Goal: Find specific page/section: Find specific page/section

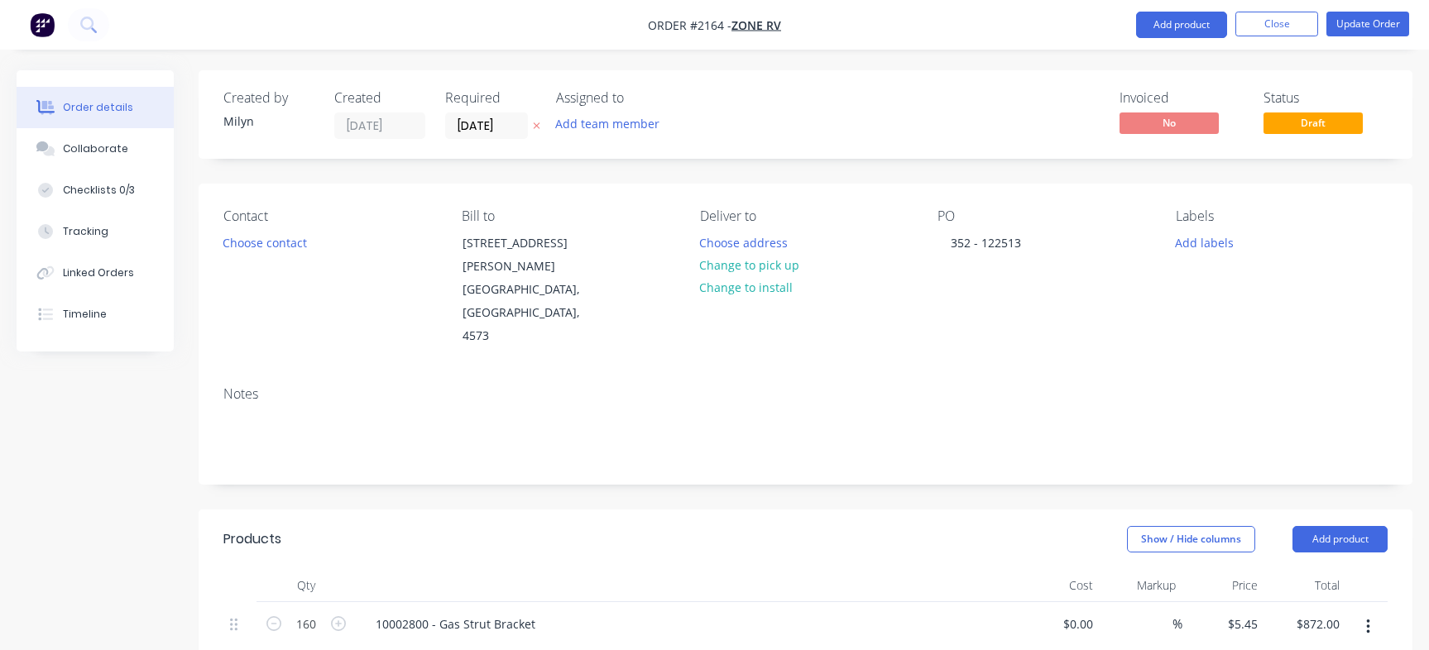
scroll to position [1472, 0]
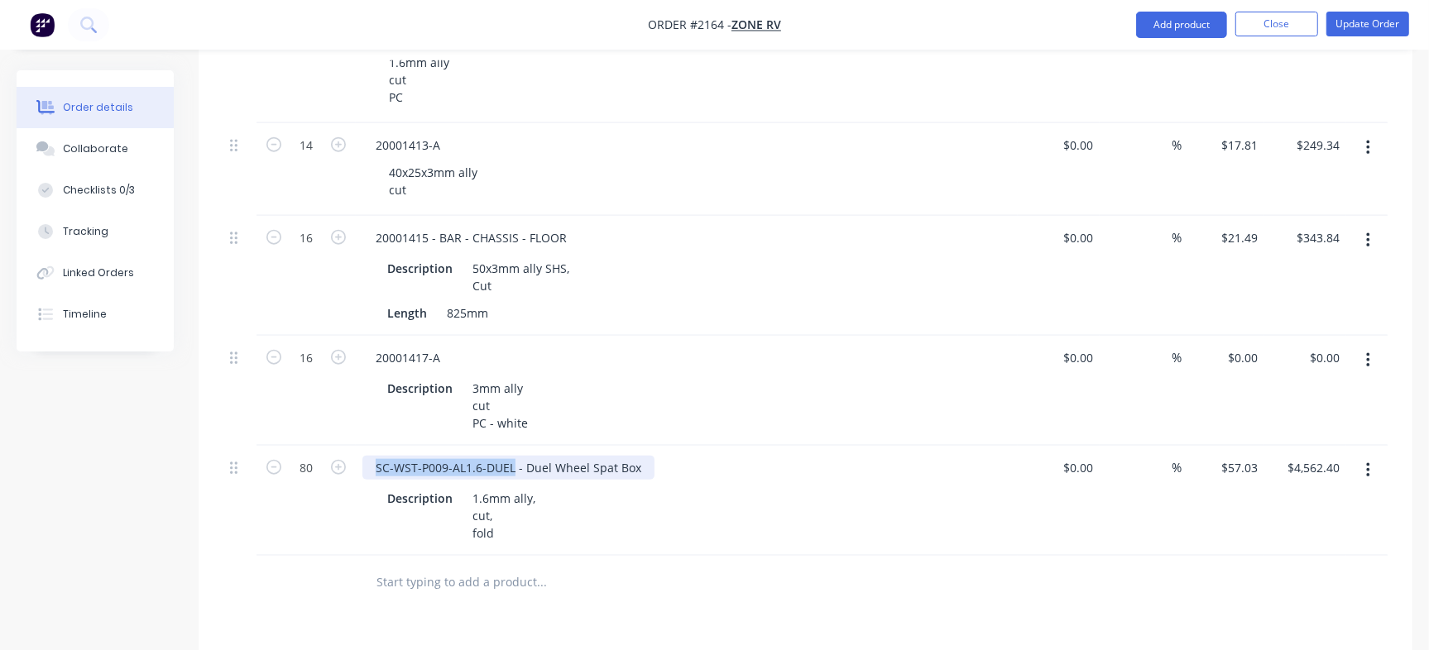
drag, startPoint x: 375, startPoint y: 425, endPoint x: 513, endPoint y: 415, distance: 138.5
click at [513, 456] on div "SC-WST-P009-AL1.6-DUEL - Duel Wheel Spat Box" at bounding box center [508, 468] width 292 height 24
copy div "SC-WST-P009-AL1.6-DUEL"
click at [484, 456] on div "SC-WST-P009-AL1.6-DUEL - Duel Wheel Spat Box" at bounding box center [508, 468] width 292 height 24
drag, startPoint x: 479, startPoint y: 425, endPoint x: 290, endPoint y: 423, distance: 189.4
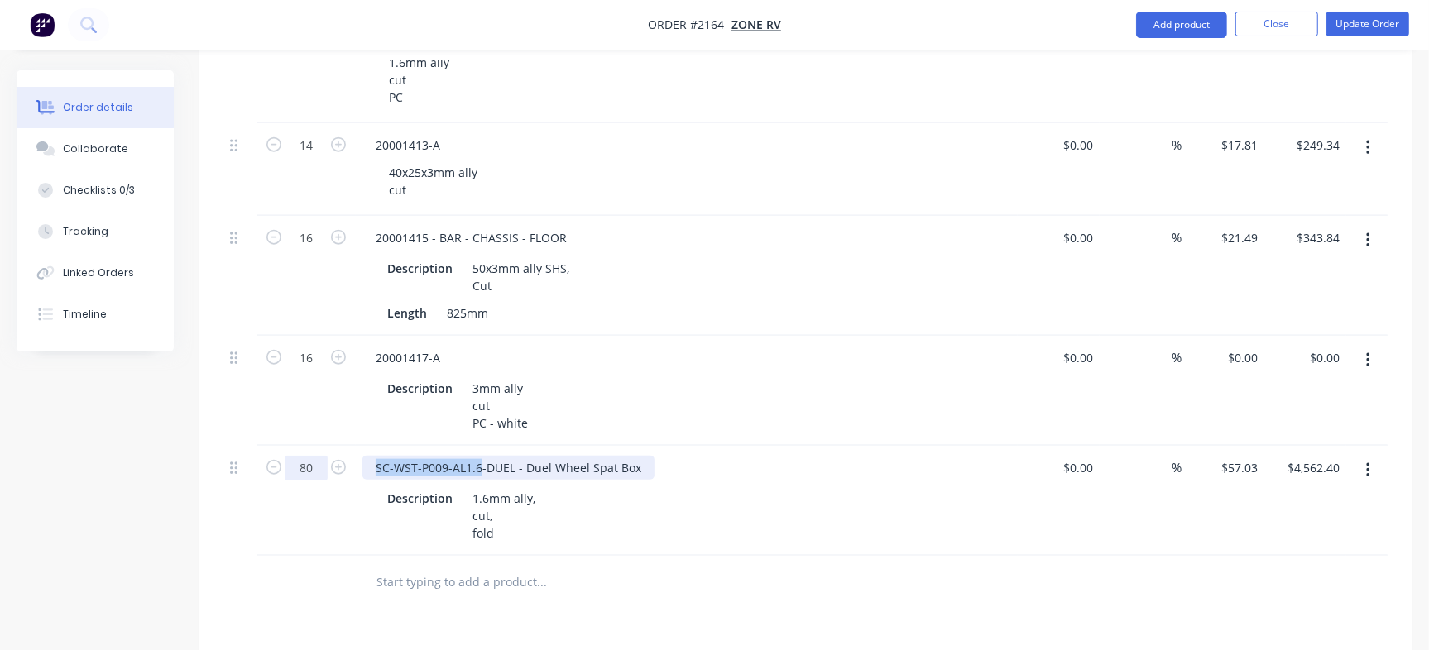
click at [290, 446] on div "80 SC-WST-P009-AL1.6-DUEL - Duel Wheel Spat Box Description 1.6mm ally, cut, fo…" at bounding box center [805, 501] width 1164 height 110
copy div "SC-WST-P009-AL1.6"
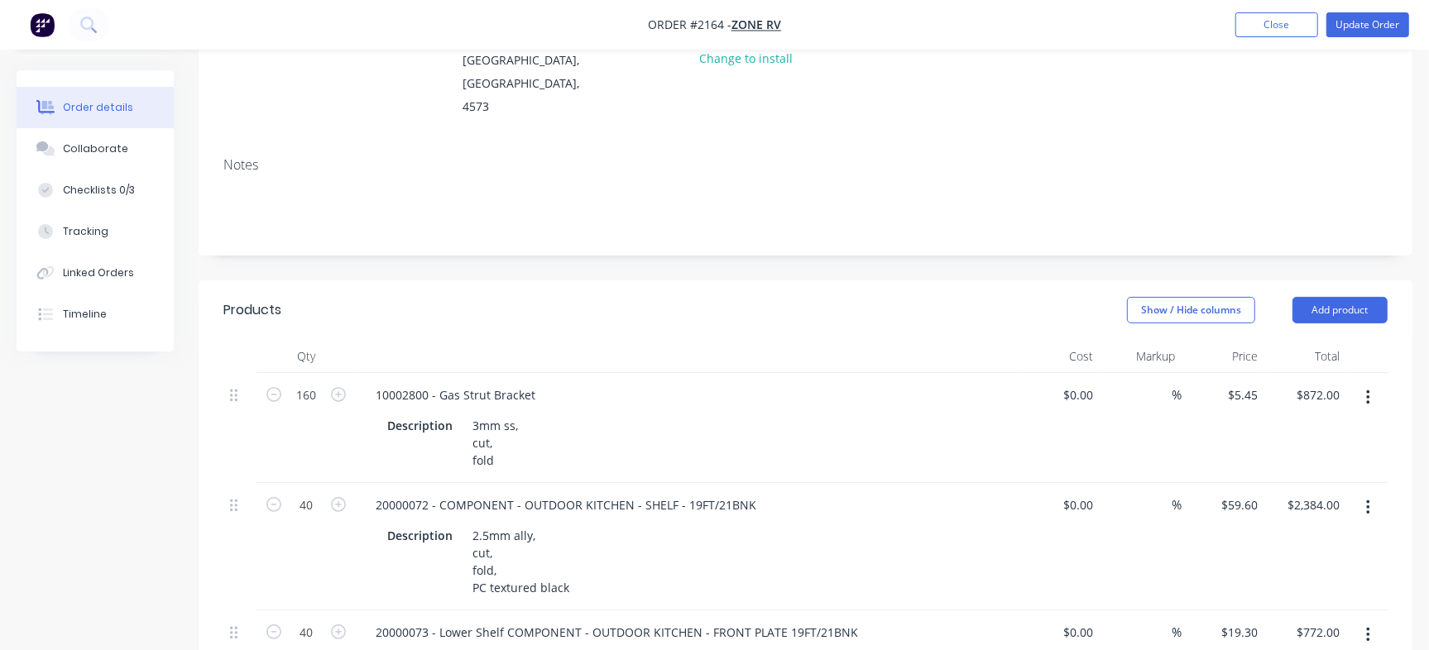
scroll to position [60, 0]
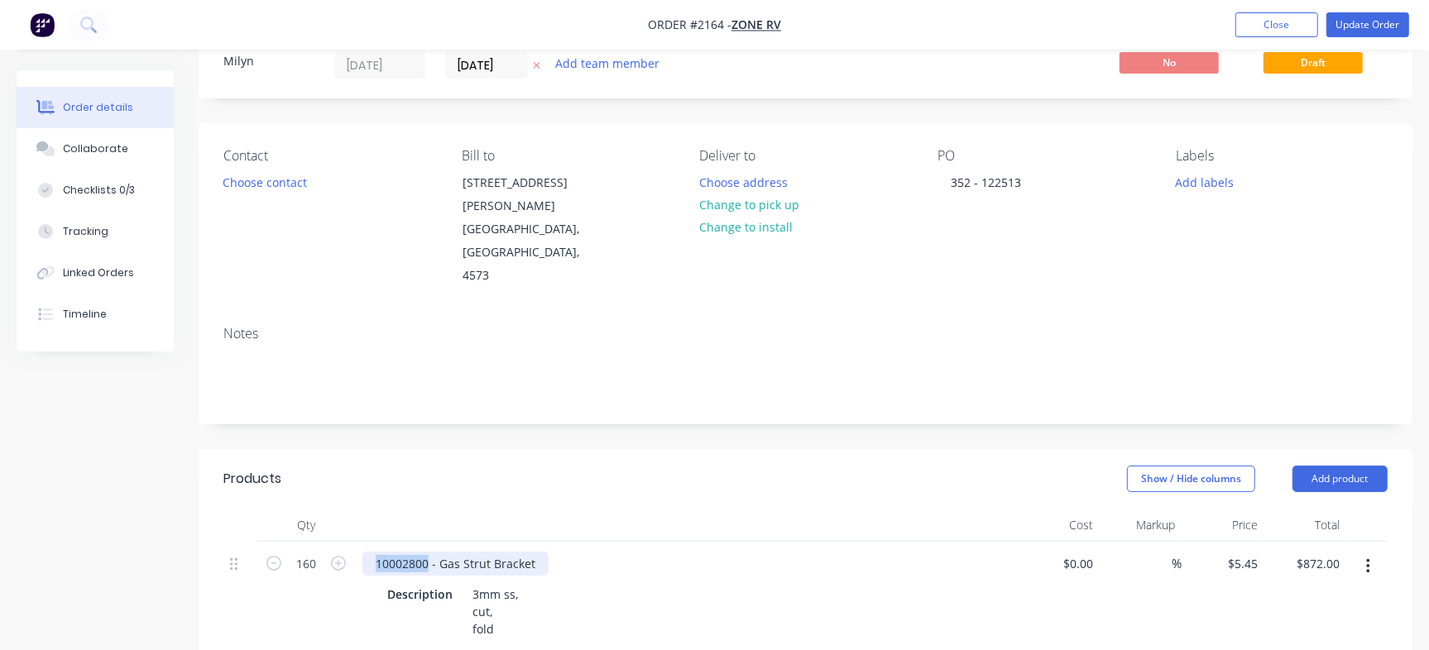
drag, startPoint x: 427, startPoint y: 512, endPoint x: 366, endPoint y: 501, distance: 62.1
click at [366, 542] on div "10002800 - Gas Strut Bracket Description 3mm ss, cut, fold" at bounding box center [687, 597] width 662 height 110
copy div "10002800"
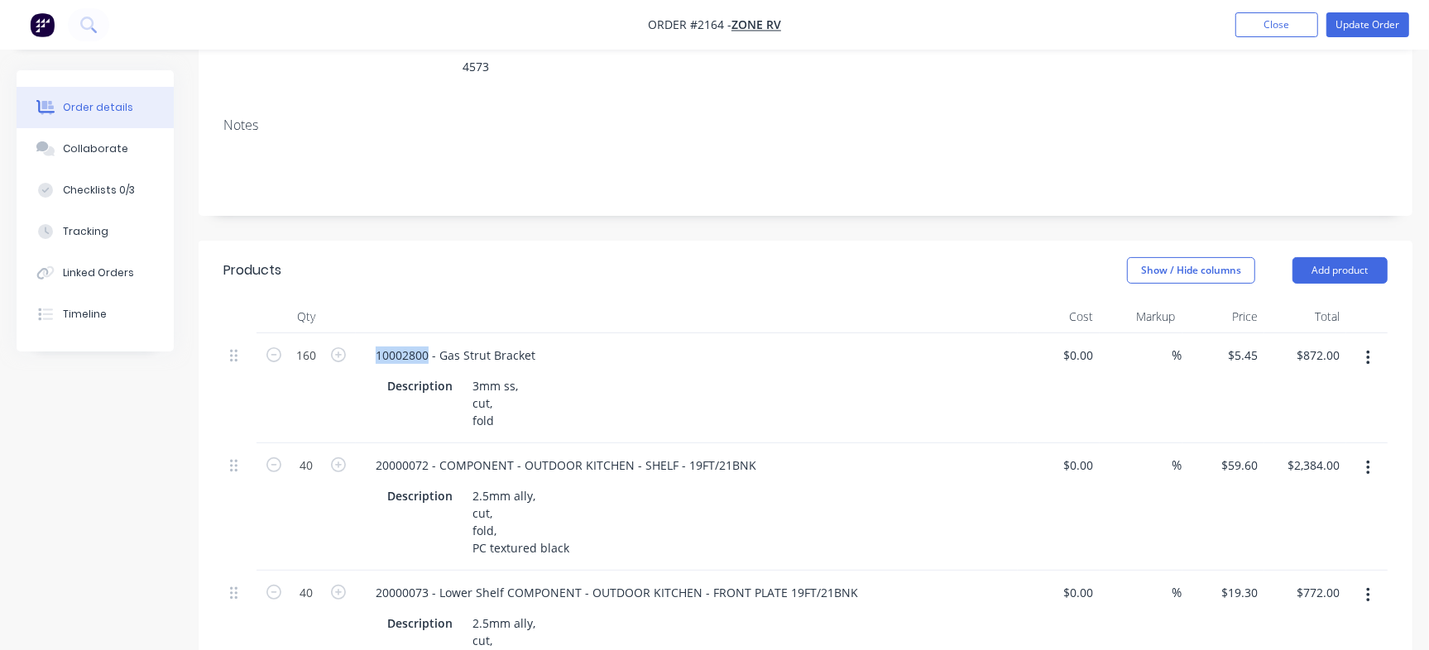
scroll to position [275, 0]
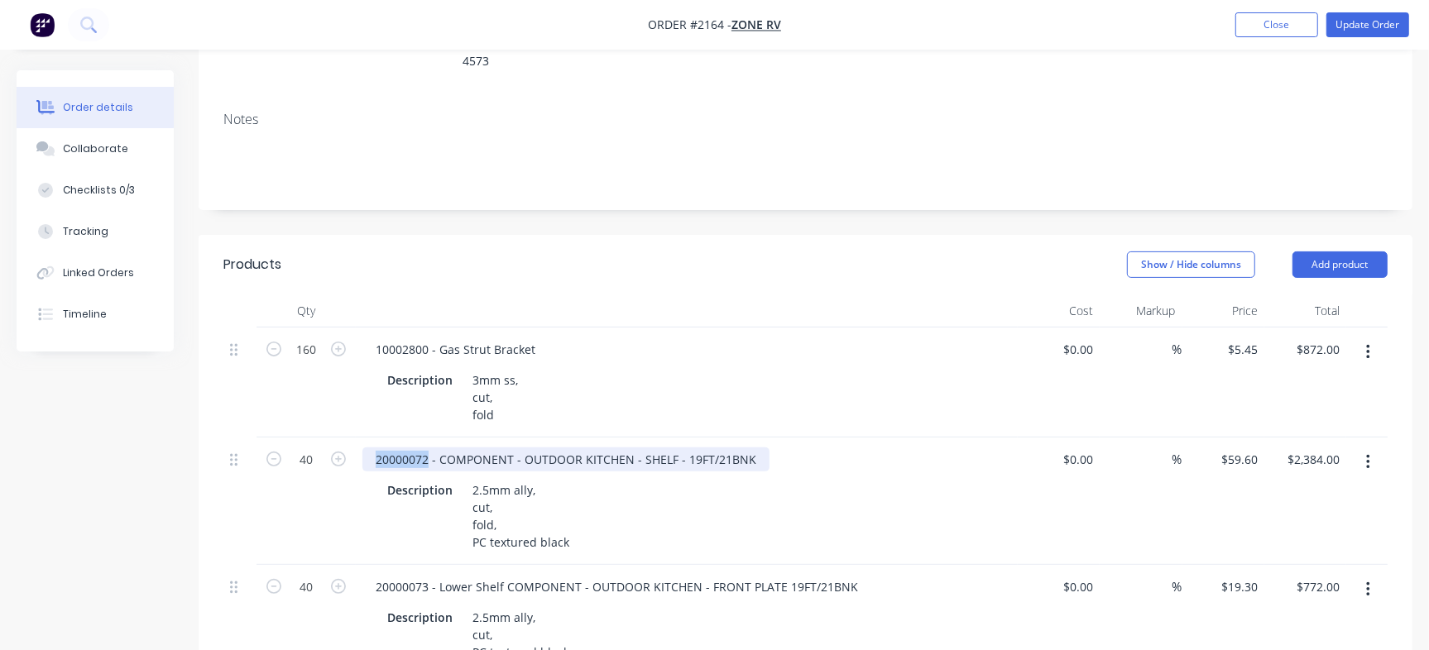
drag, startPoint x: 428, startPoint y: 410, endPoint x: 312, endPoint y: 394, distance: 117.8
click at [312, 438] on div "40 20000072 - COMPONENT - OUTDOOR KITCHEN - SHELF - 19FT/21BNK Description 2.5m…" at bounding box center [805, 501] width 1164 height 127
copy div "20000072"
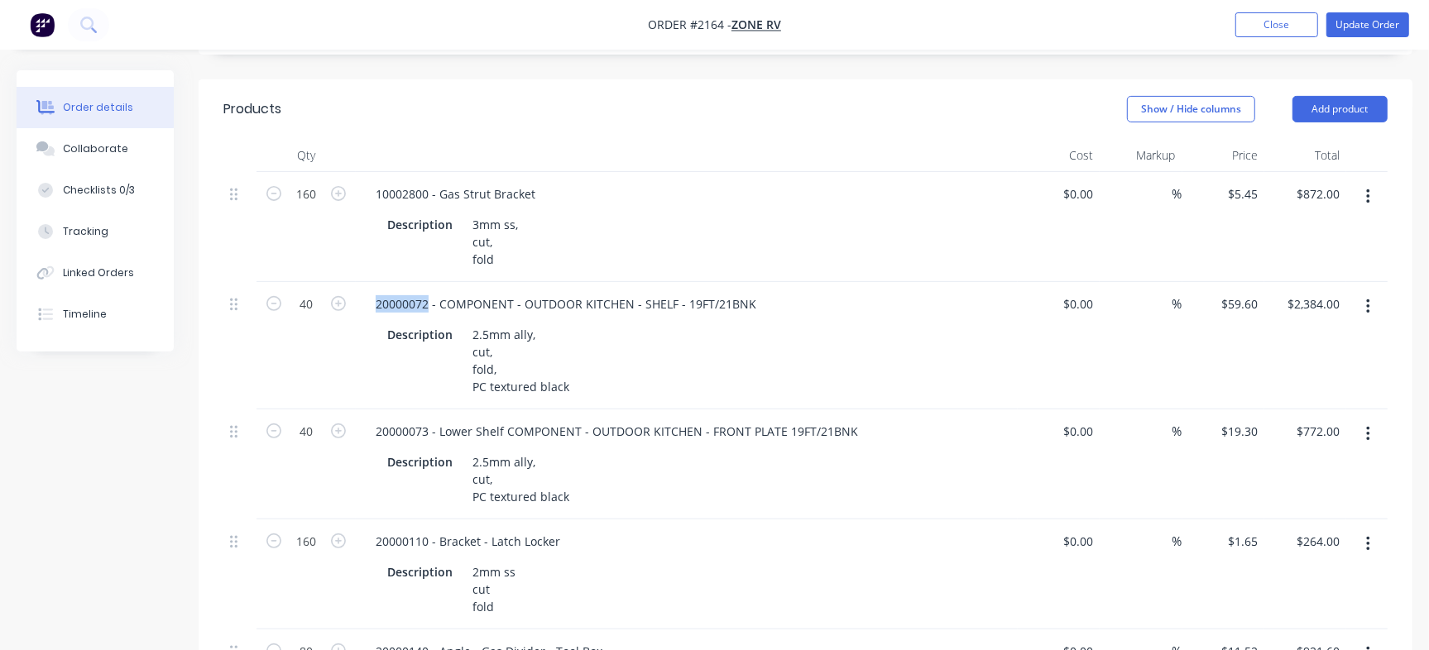
scroll to position [469, 0]
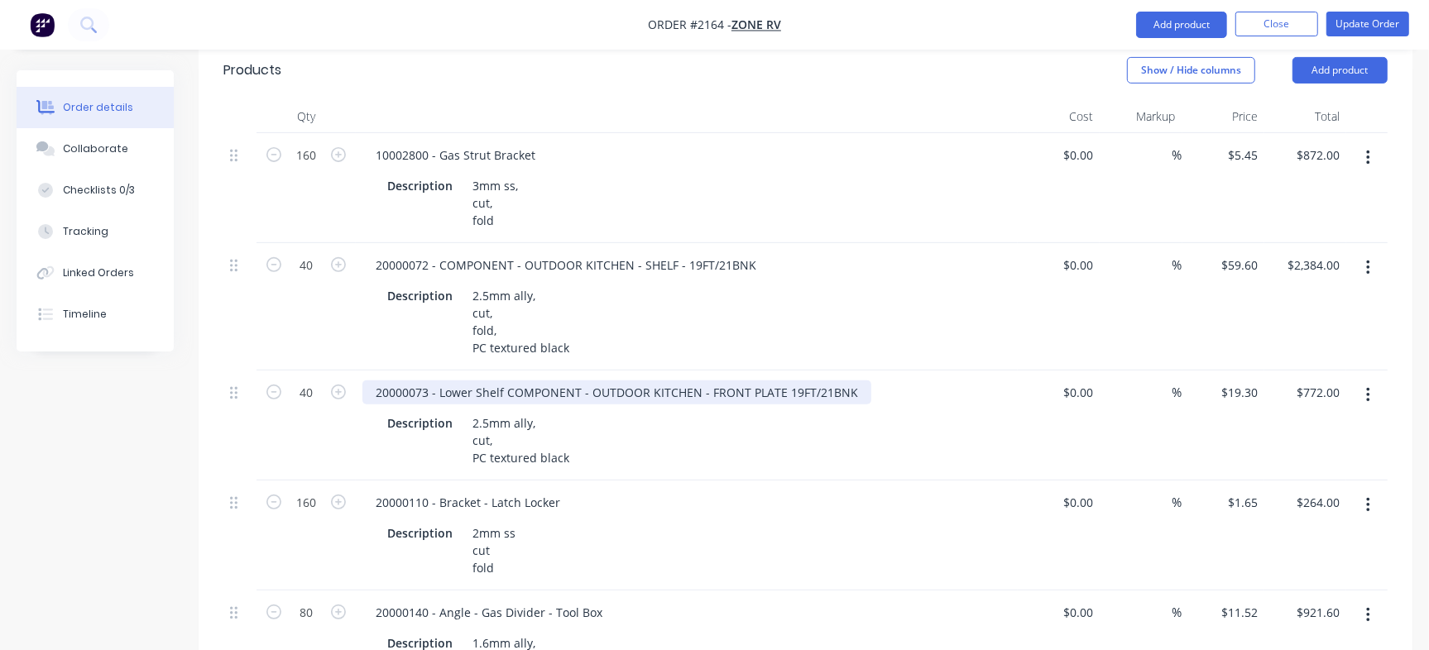
click at [407, 381] on div "20000073 - Lower Shelf COMPONENT - OUTDOOR KITCHEN - FRONT PLATE 19FT/21BNK" at bounding box center [616, 393] width 509 height 24
copy div "20000073"
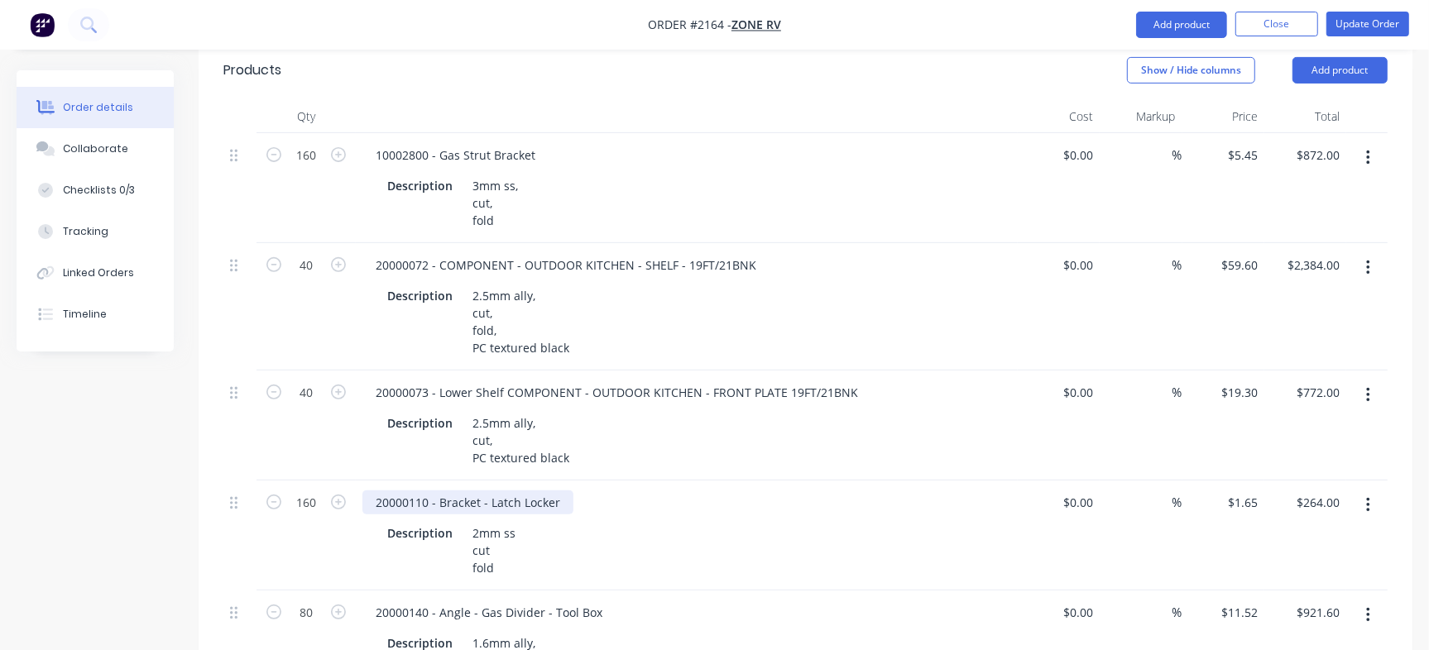
click at [404, 491] on div "20000110 - Bracket - Latch Locker" at bounding box center [467, 503] width 211 height 24
click at [419, 491] on div "20000110 - Bracket - Latch Locker" at bounding box center [467, 503] width 211 height 24
drag, startPoint x: 427, startPoint y: 452, endPoint x: 290, endPoint y: 441, distance: 137.0
click at [290, 481] on div "160 20000110 - Bracket - Latch Locker Description 2mm ss cut fold $0.00 $0.00 %…" at bounding box center [805, 536] width 1164 height 110
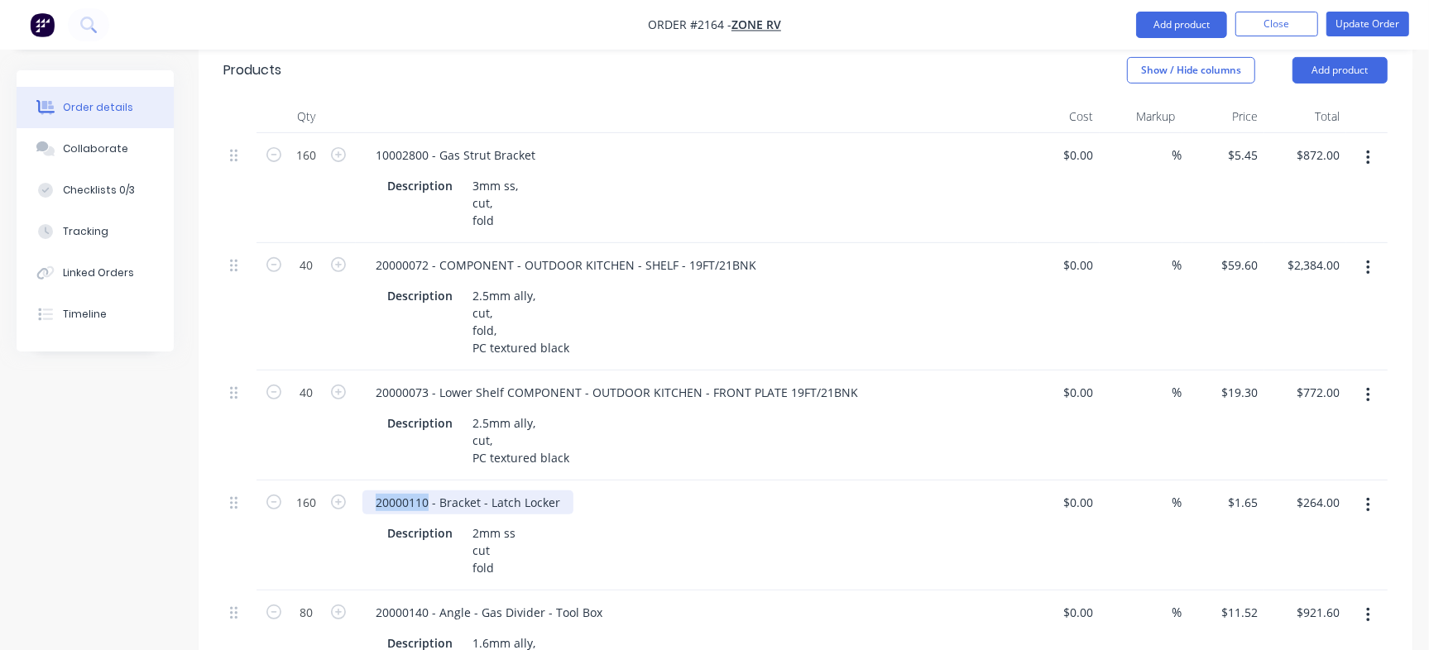
copy div "20000110"
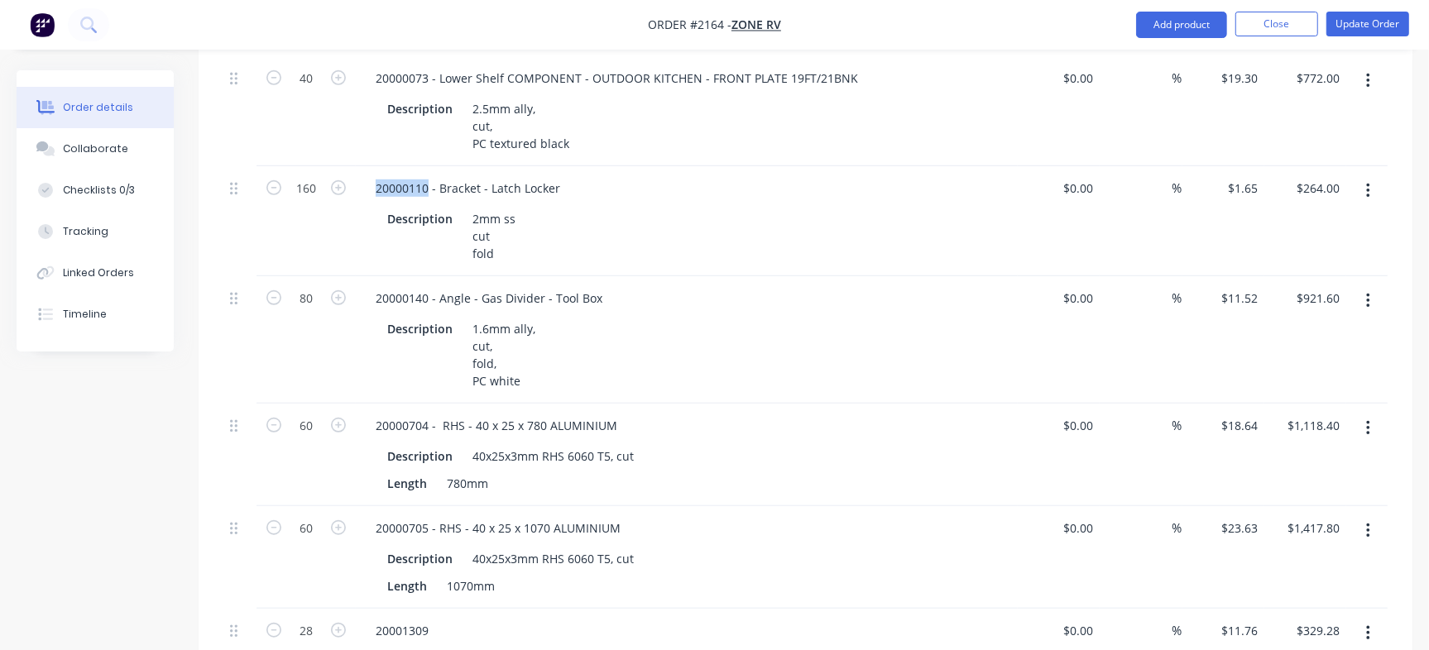
scroll to position [917, 0]
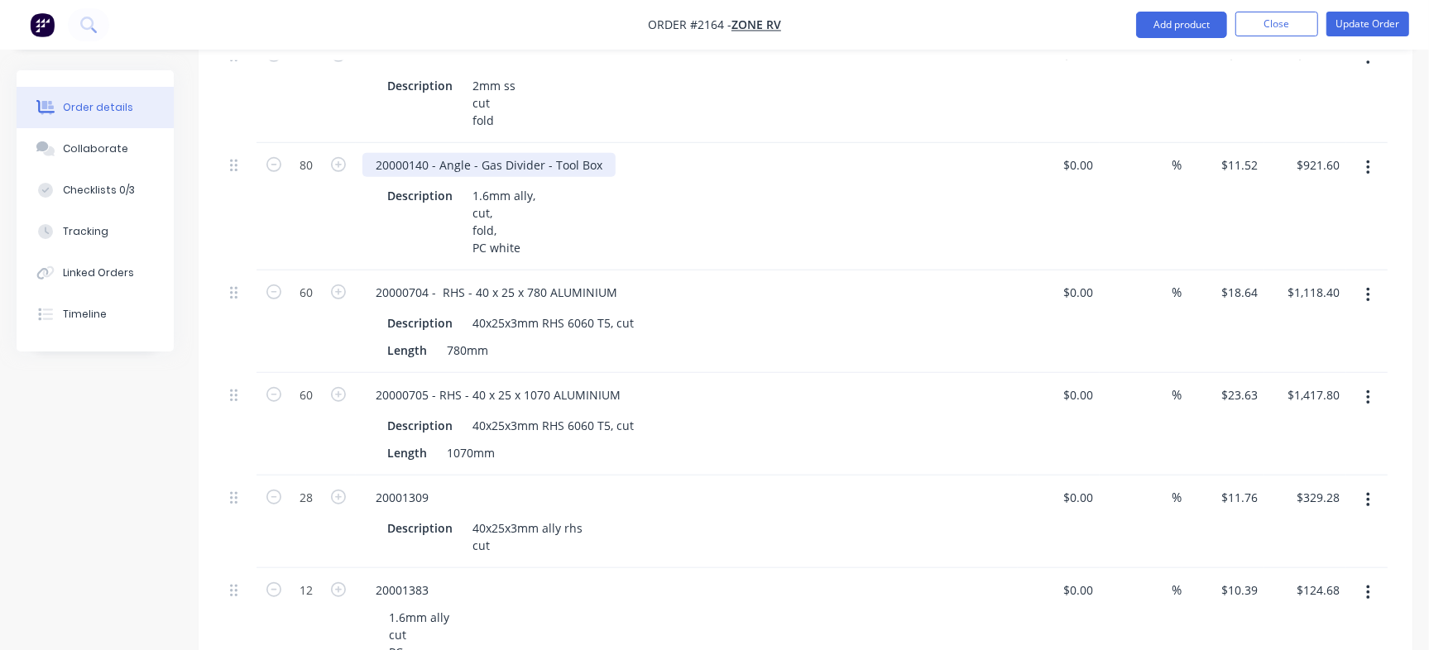
click at [406, 153] on div "20000140 - Angle - Gas Divider - Tool Box" at bounding box center [488, 165] width 253 height 24
copy div "20000140"
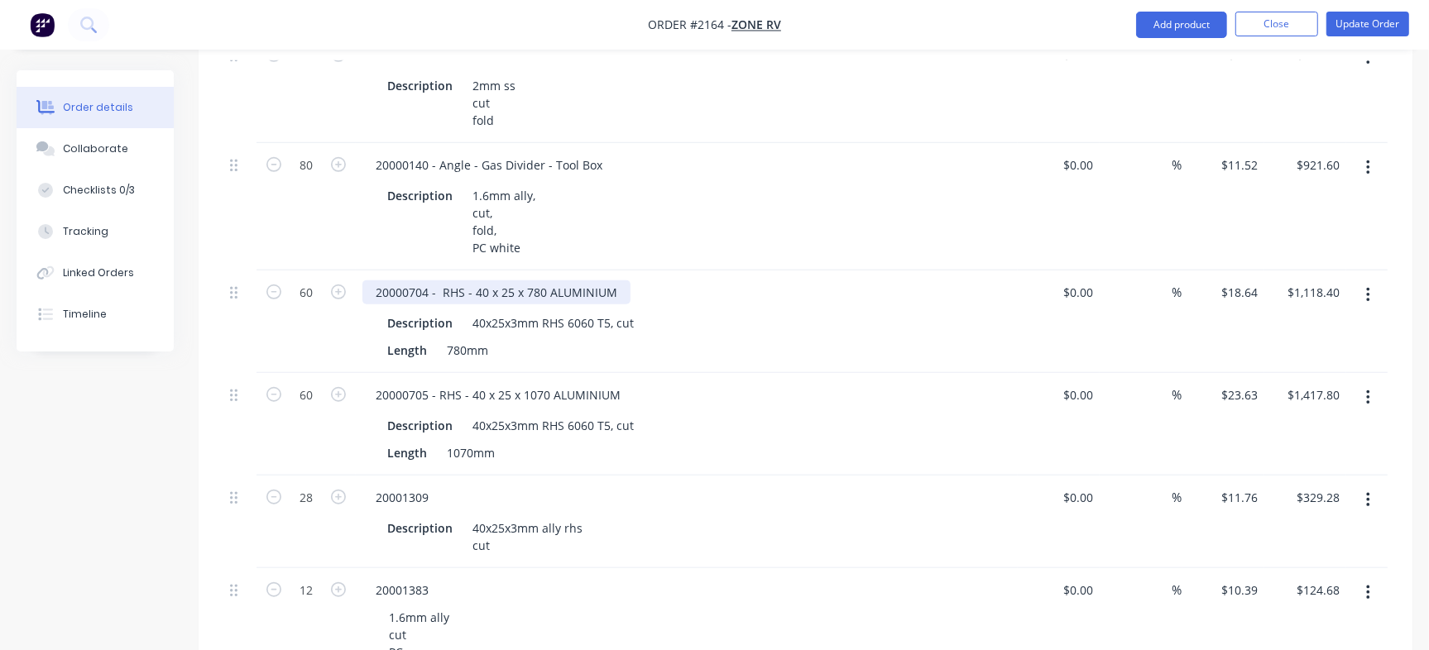
click at [405, 280] on div "20000704 - RHS - 40 x 25 x 780 ALUMINIUM" at bounding box center [496, 292] width 268 height 24
click at [427, 280] on div "20000704 - RHS - 40 x 25 x 780 ALUMINIUM" at bounding box center [496, 292] width 268 height 24
drag, startPoint x: 429, startPoint y: 245, endPoint x: 325, endPoint y: 246, distance: 104.2
click at [325, 270] on div "60 20000704 - RHS - 40 x 25 x 780 ALUMINIUM Description 40x25x3mm RHS 6060 T5, …" at bounding box center [805, 321] width 1164 height 103
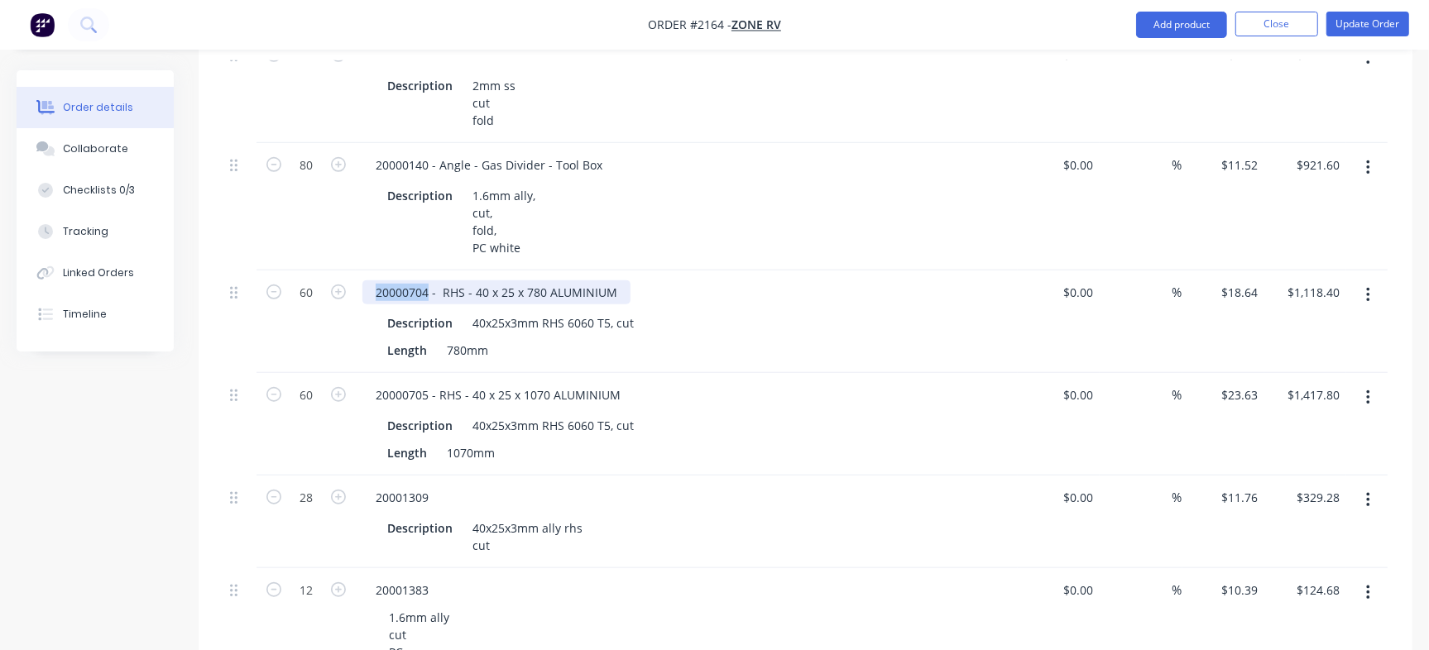
copy div "20000704"
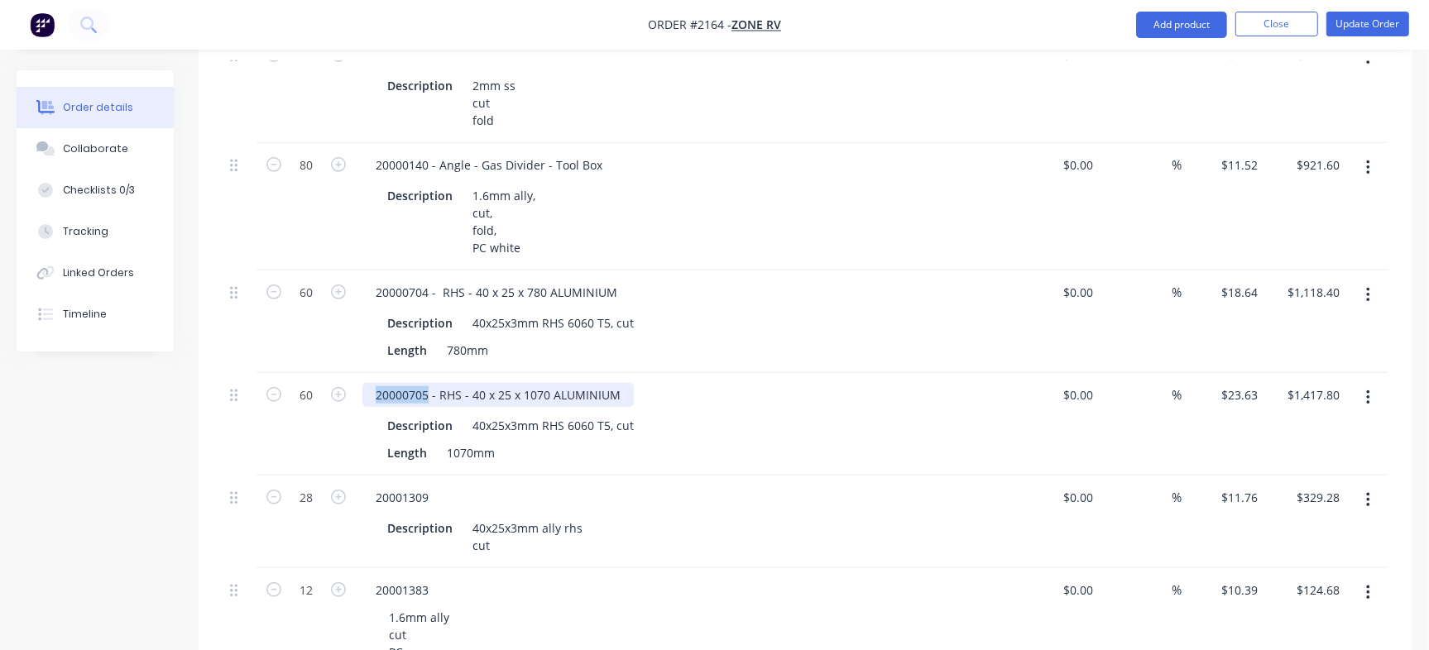
drag, startPoint x: 426, startPoint y: 347, endPoint x: 207, endPoint y: 335, distance: 219.5
click at [207, 335] on div "Qty Cost Markup Price Total 160 10002800 - Gas Strut Bracket Description 3mm ss…" at bounding box center [805, 409] width 1213 height 1512
copy div "20000705"
drag, startPoint x: 425, startPoint y: 452, endPoint x: 274, endPoint y: 444, distance: 151.6
click at [274, 476] on div "28 20001309 Description 40x25x3mm ally rhs cut $0.00 $0.00 % $11.76 $11.76 $329…" at bounding box center [805, 522] width 1164 height 93
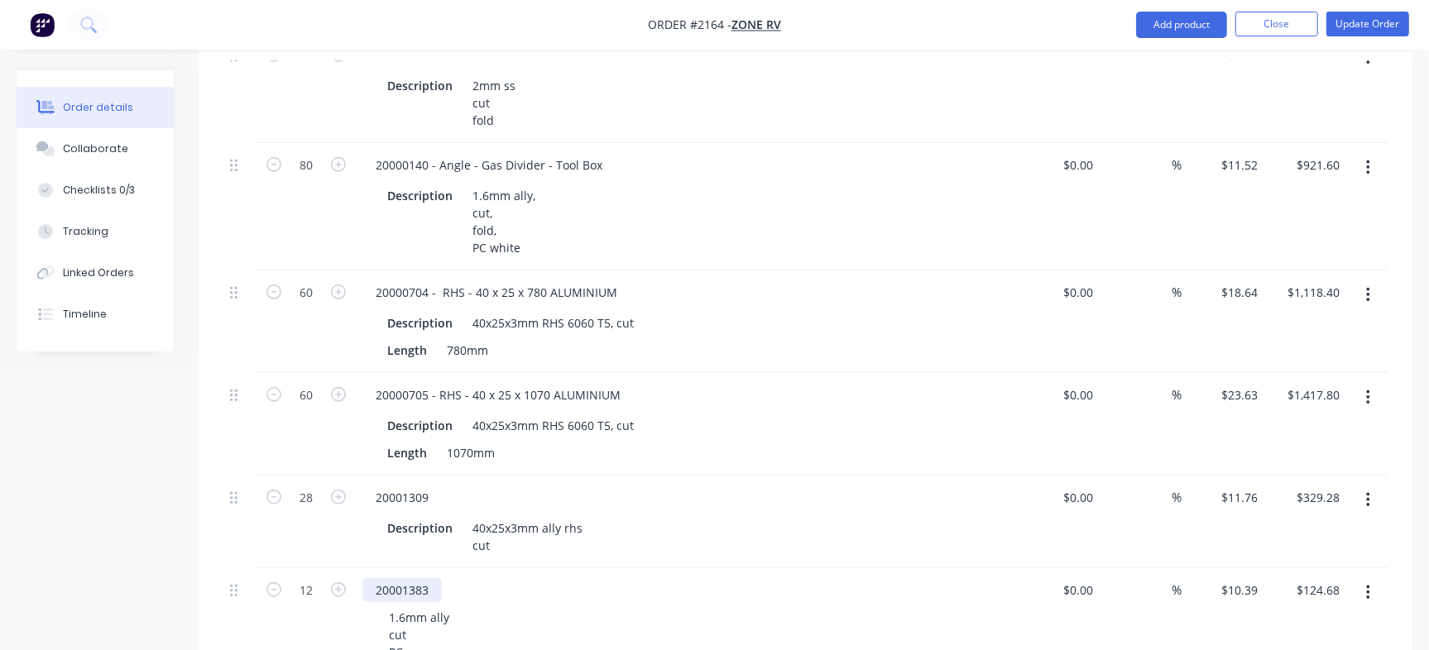
click at [400, 578] on div "20001383" at bounding box center [401, 590] width 79 height 24
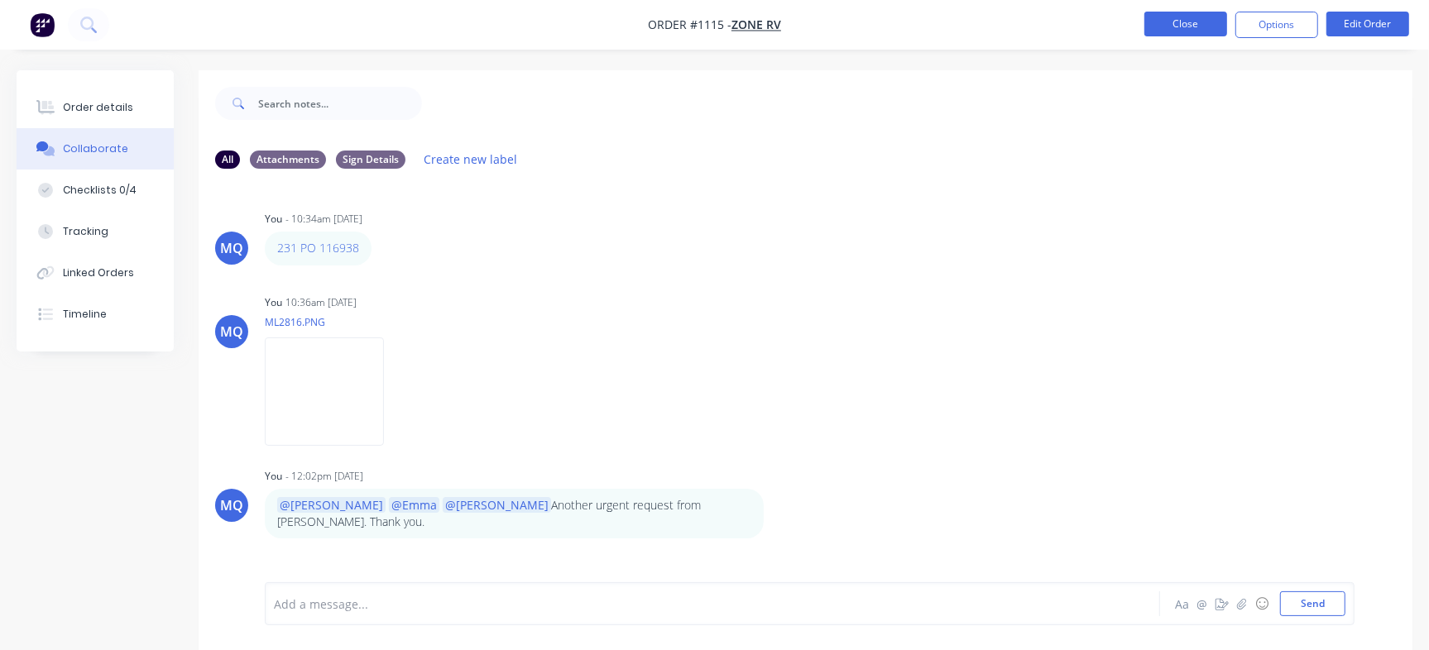
click at [1183, 26] on button "Close" at bounding box center [1185, 24] width 83 height 25
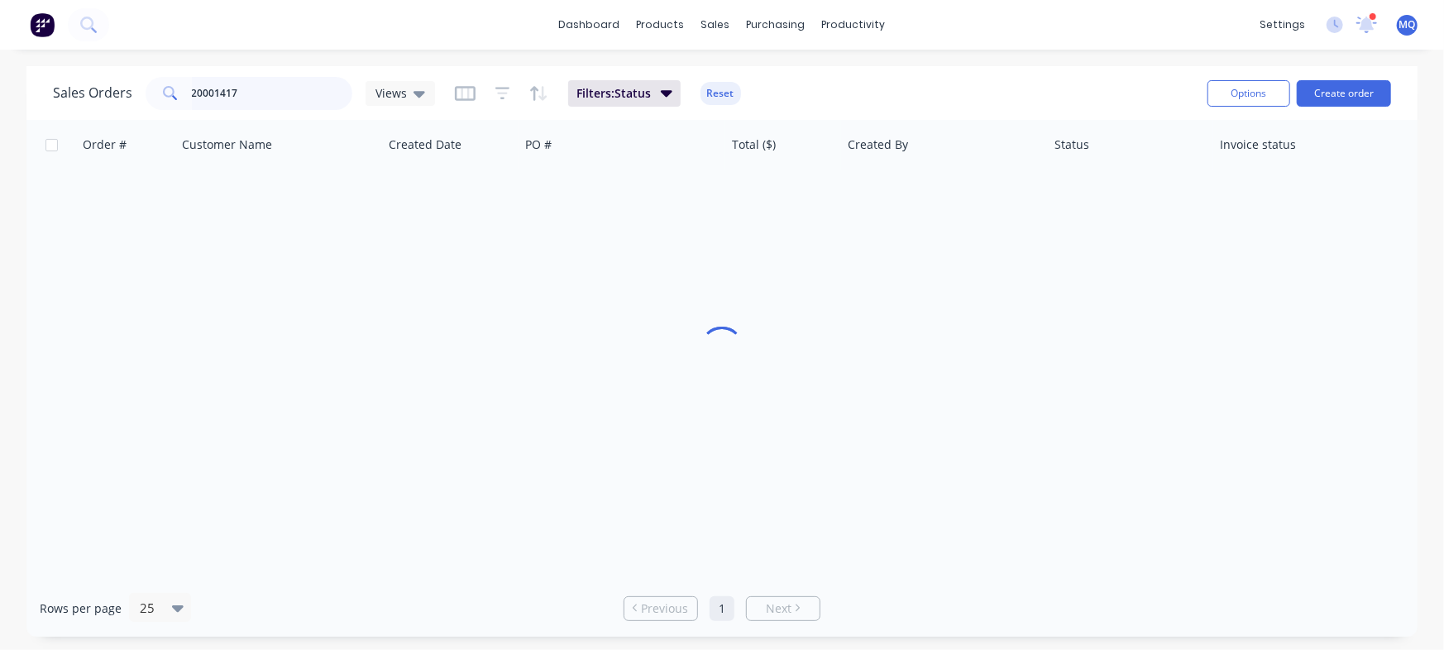
click at [237, 89] on input "20001417" at bounding box center [272, 93] width 161 height 33
drag, startPoint x: 237, startPoint y: 89, endPoint x: 256, endPoint y: 104, distance: 24.8
click at [242, 94] on input "20001417" at bounding box center [272, 93] width 161 height 33
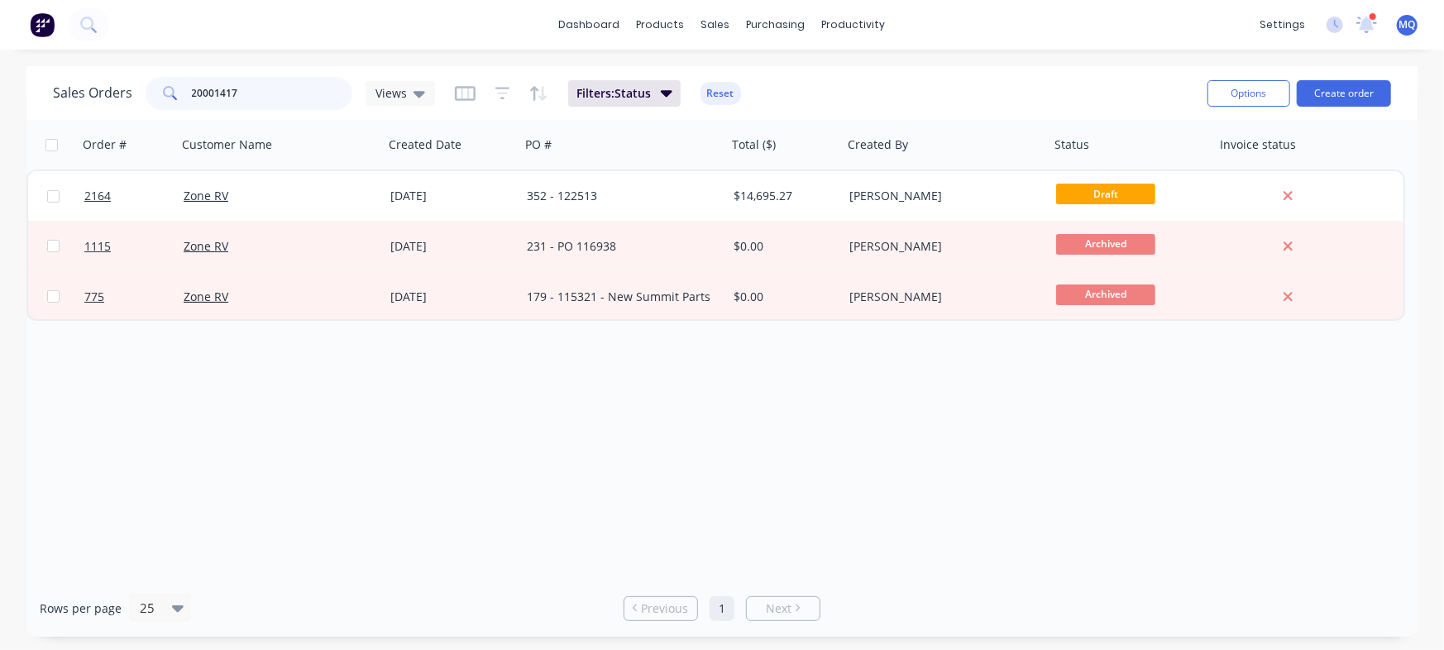
paste input "SC-WST-P009-AL1.6-DUEL"
type input "SC-WST-P009-AL1.6-DUEL"
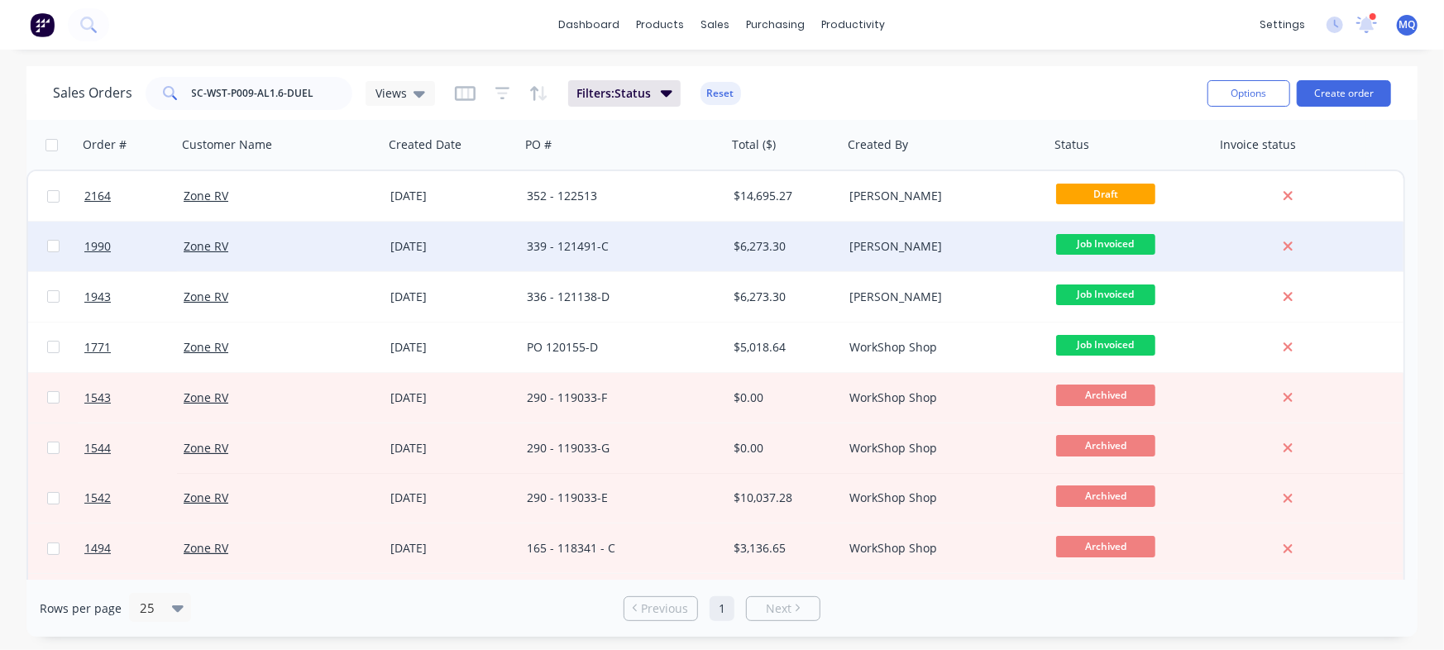
click at [492, 253] on div "21 Jul 2025" at bounding box center [451, 246] width 123 height 17
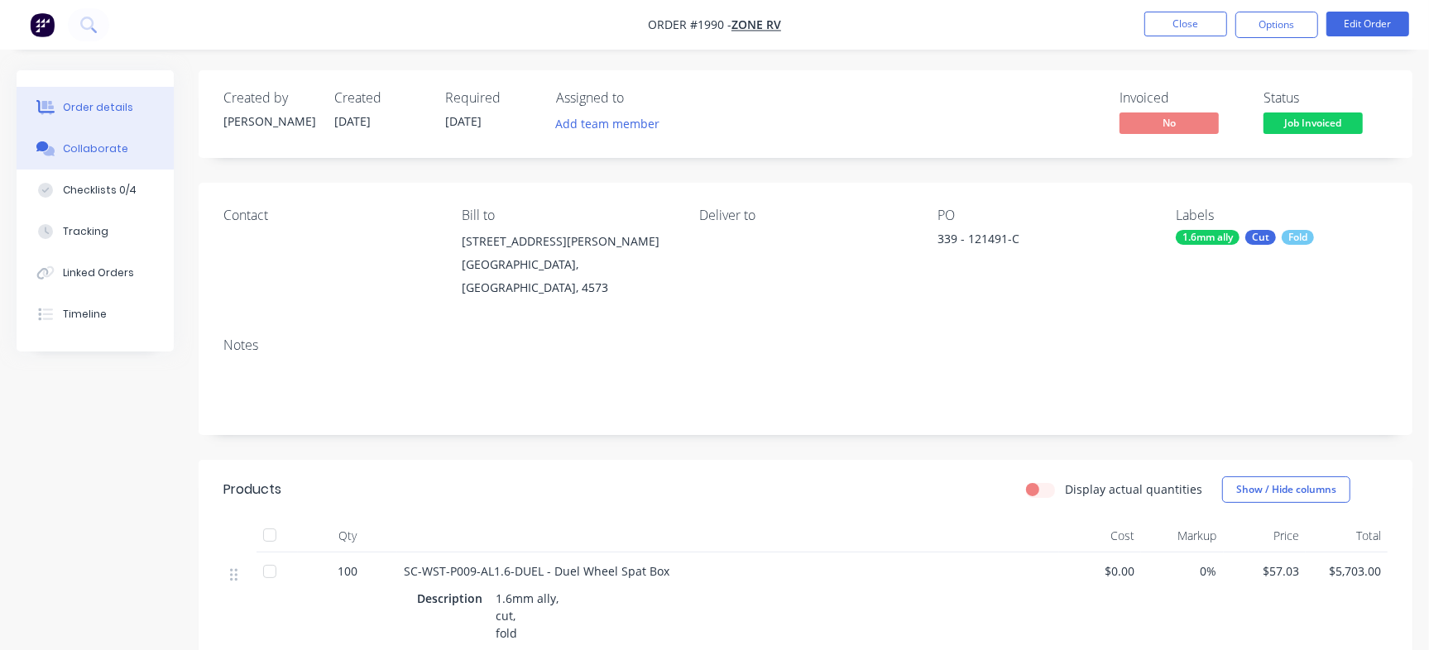
click at [104, 148] on div "Collaborate" at bounding box center [95, 148] width 65 height 15
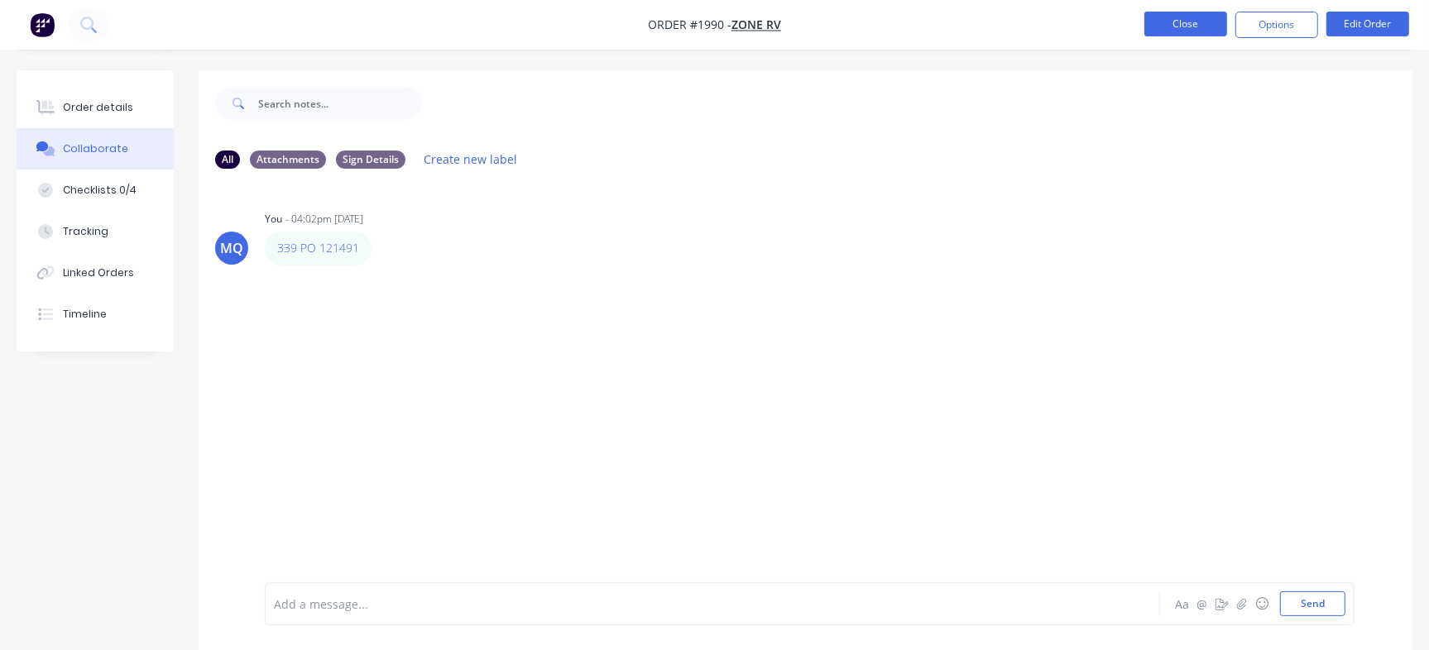
click at [1208, 31] on button "Close" at bounding box center [1185, 24] width 83 height 25
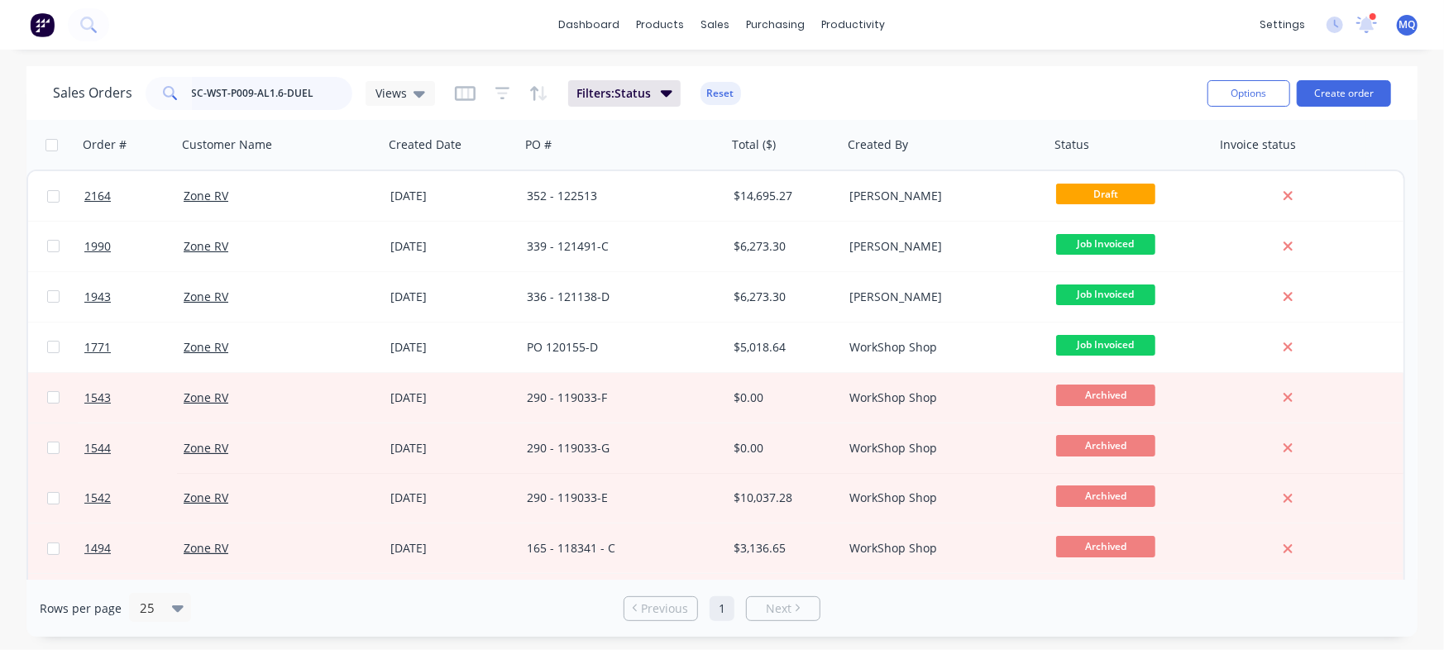
click at [320, 106] on input "SC-WST-P009-AL1.6-DUEL" at bounding box center [272, 93] width 161 height 33
paste input "20000072"
type input "20000072"
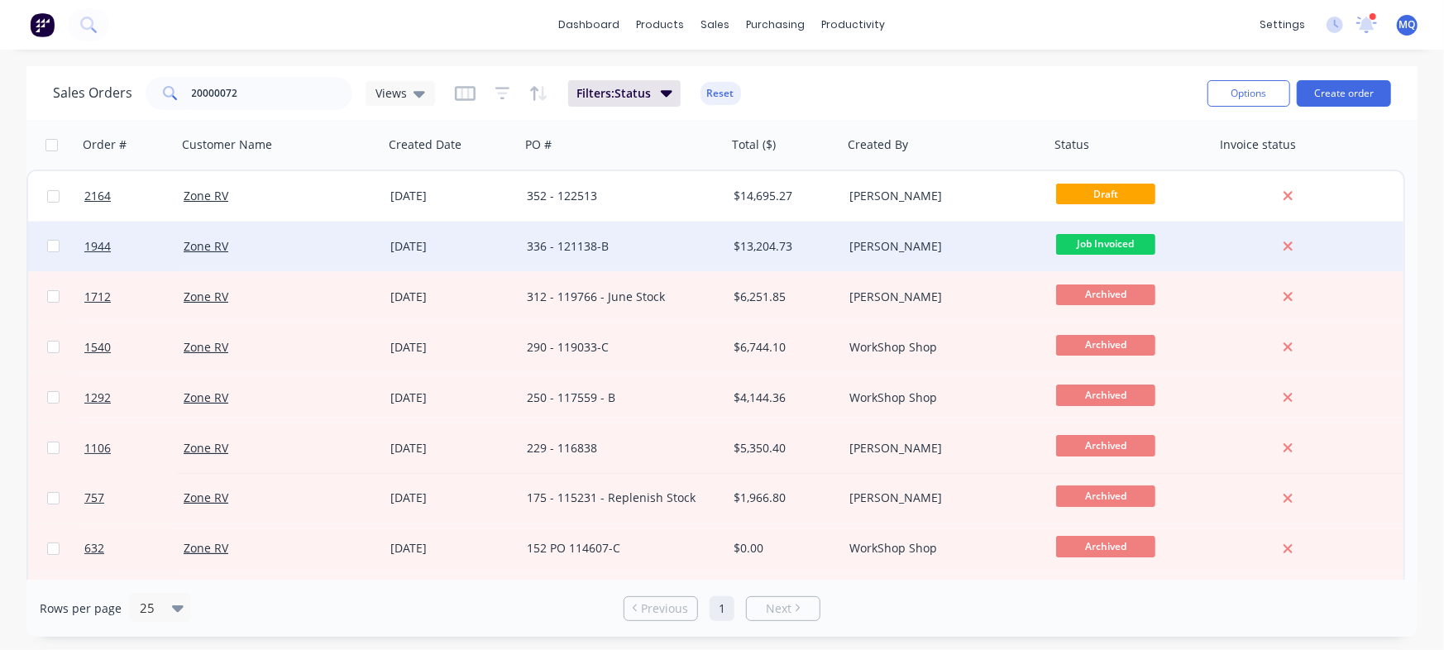
click at [620, 251] on div "336 - 121138-B" at bounding box center [619, 246] width 184 height 17
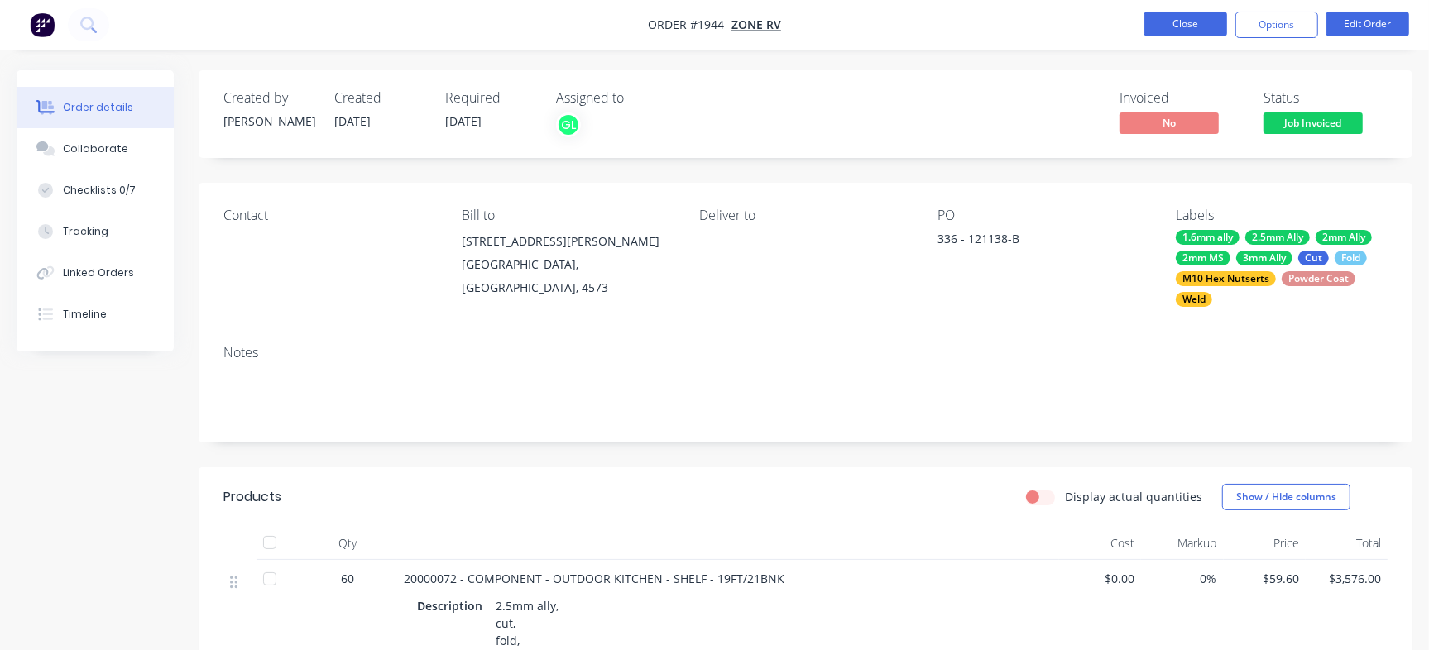
click at [1168, 24] on button "Close" at bounding box center [1185, 24] width 83 height 25
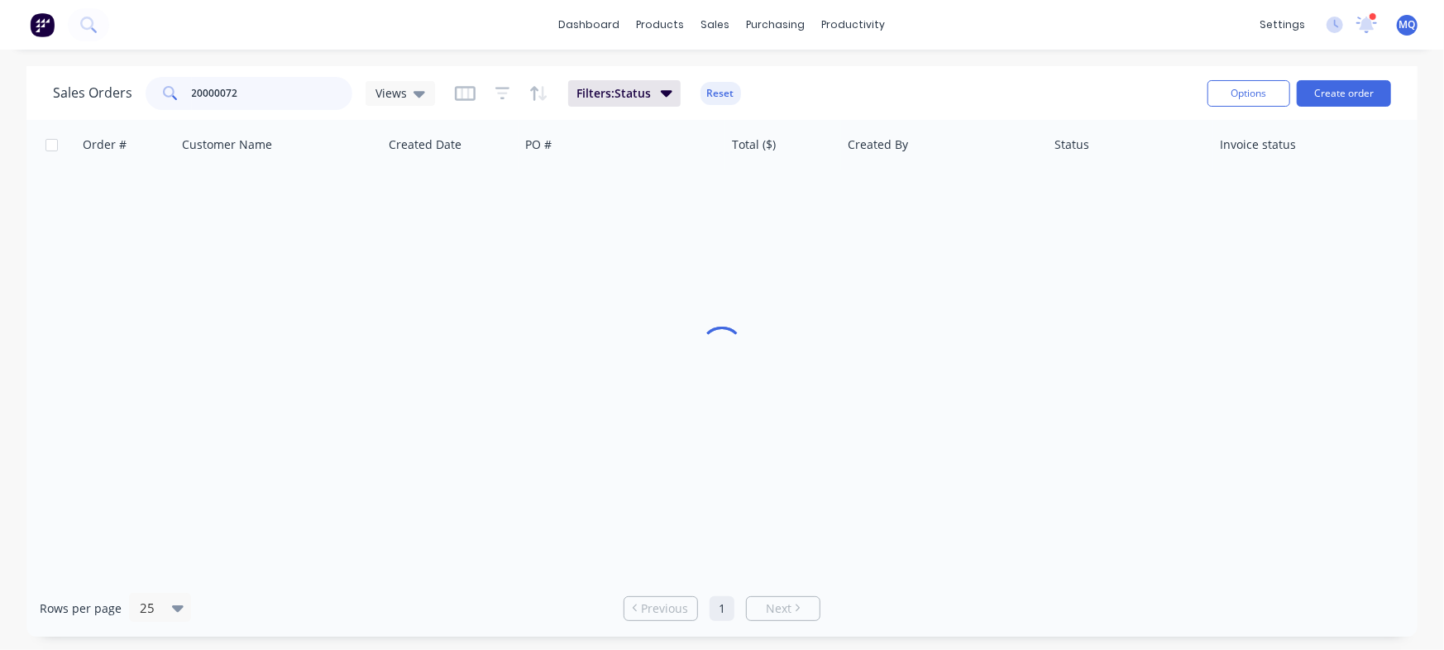
click at [268, 95] on input "20000072" at bounding box center [272, 93] width 161 height 33
paste input "1383"
type input "20001383"
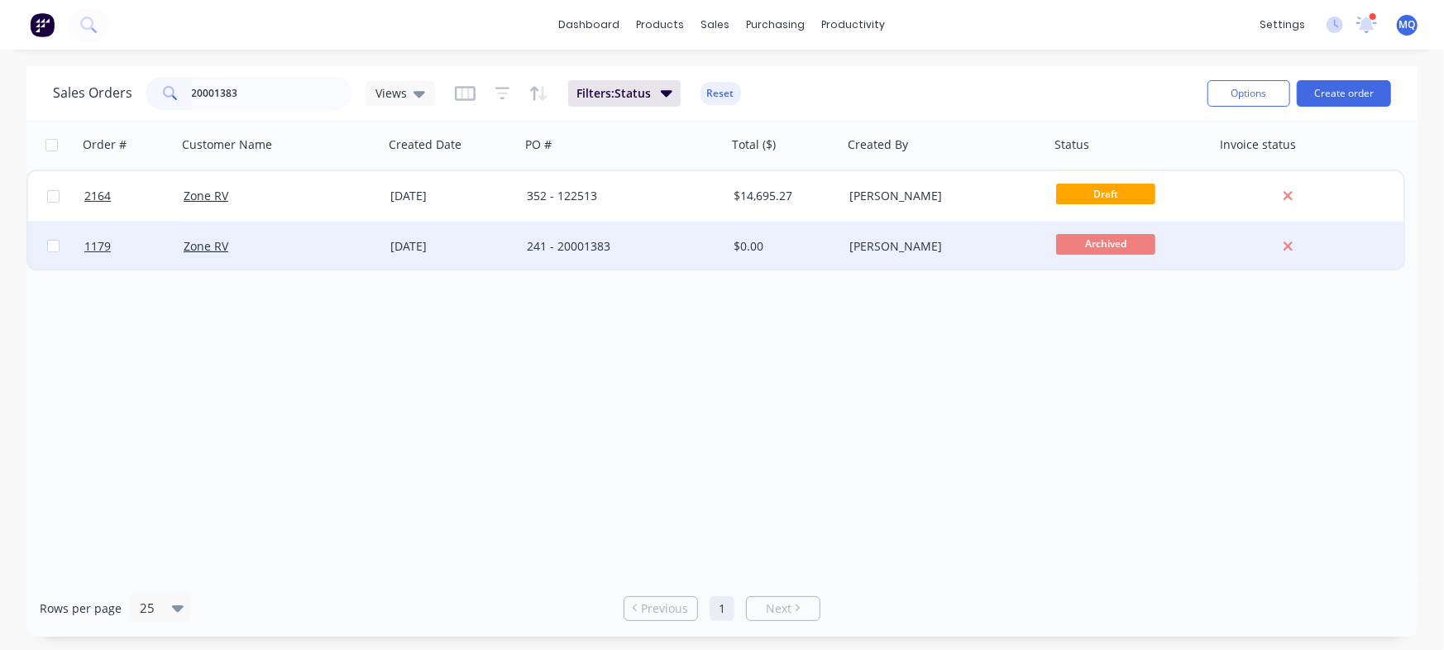
click at [683, 245] on div "241 - 20001383" at bounding box center [619, 246] width 184 height 17
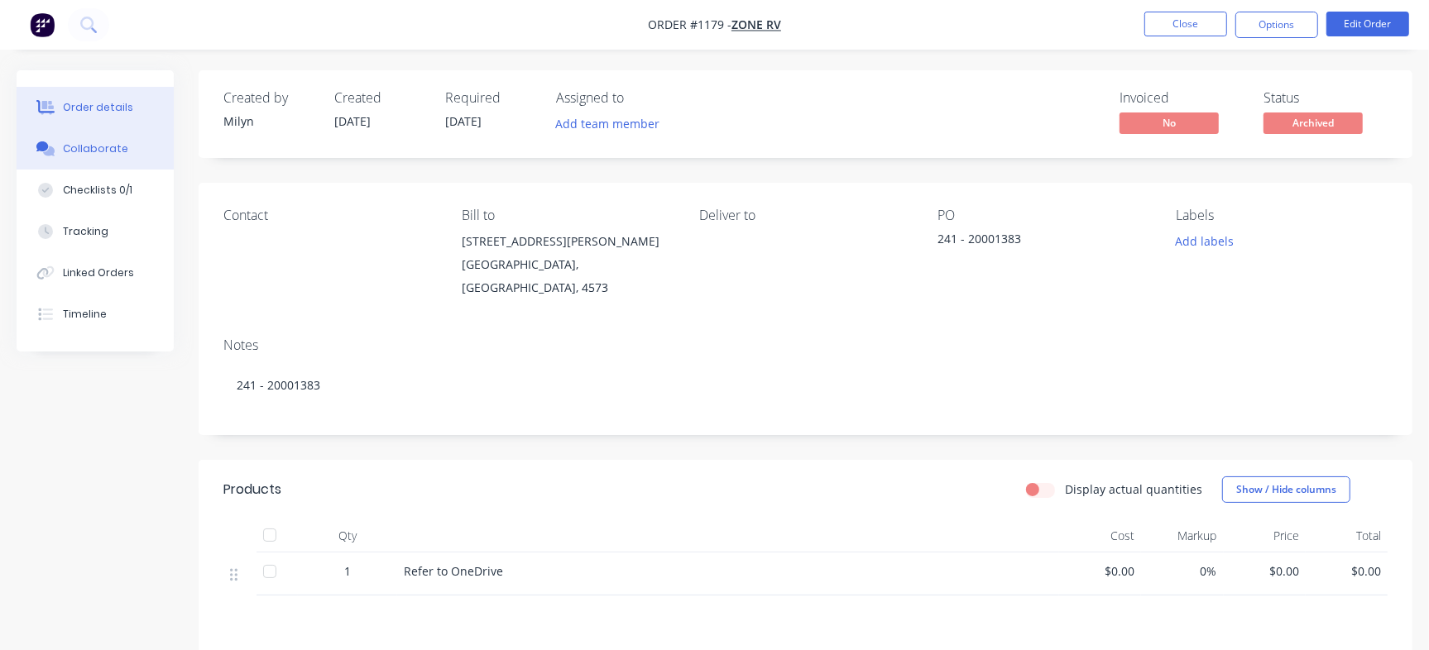
click at [96, 145] on div "Collaborate" at bounding box center [95, 148] width 65 height 15
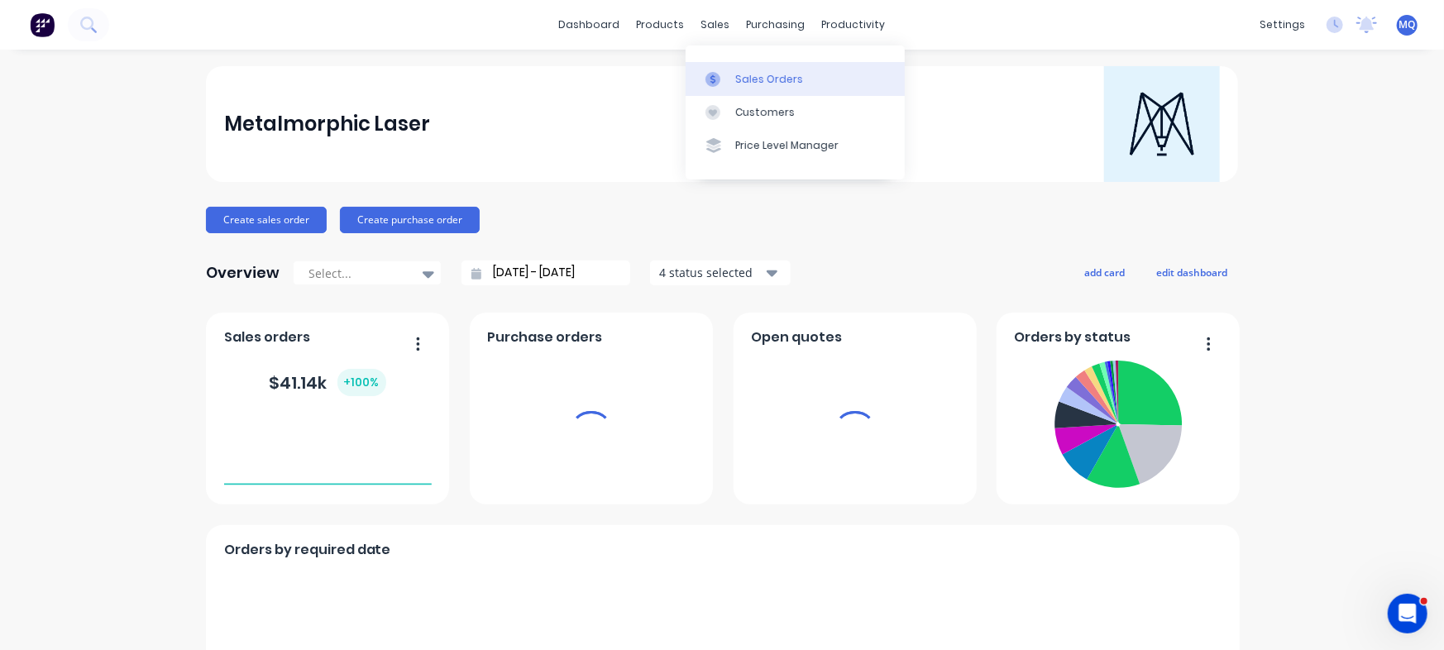
click at [729, 72] on div at bounding box center [718, 79] width 25 height 15
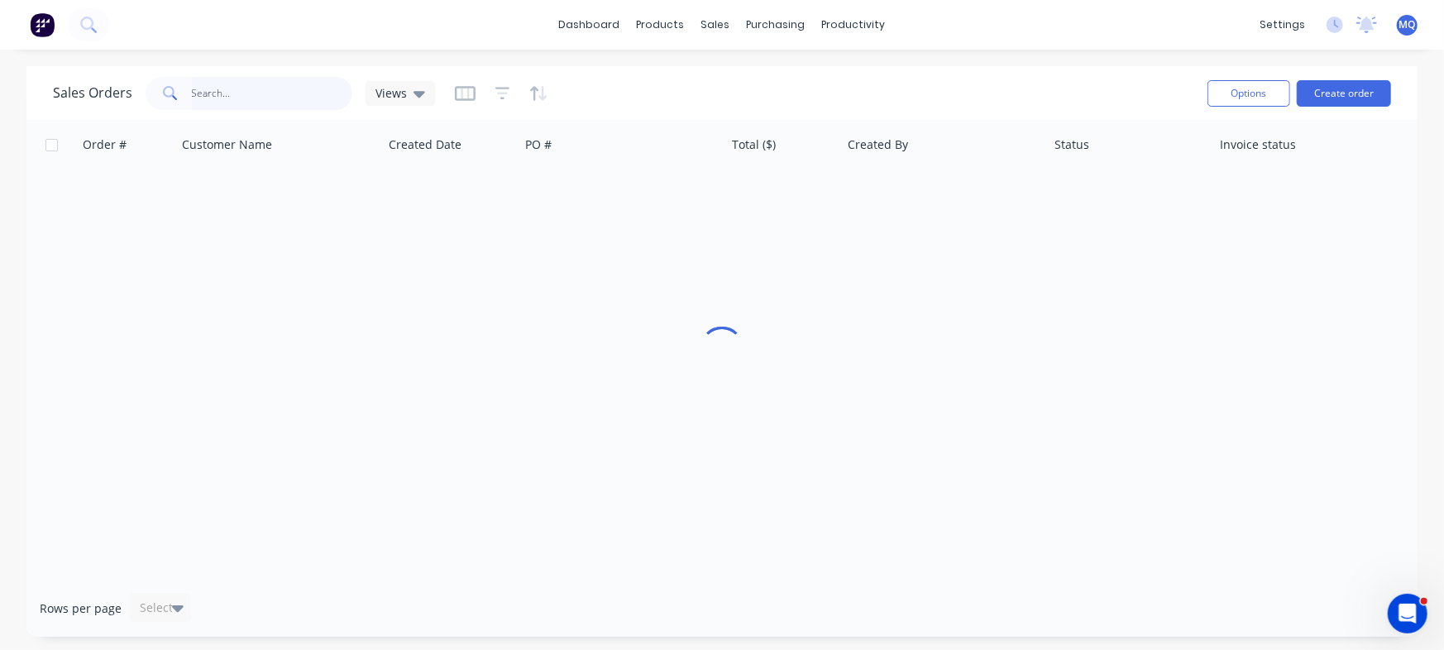
click at [297, 94] on input "text" at bounding box center [272, 93] width 161 height 33
paste input "20001383"
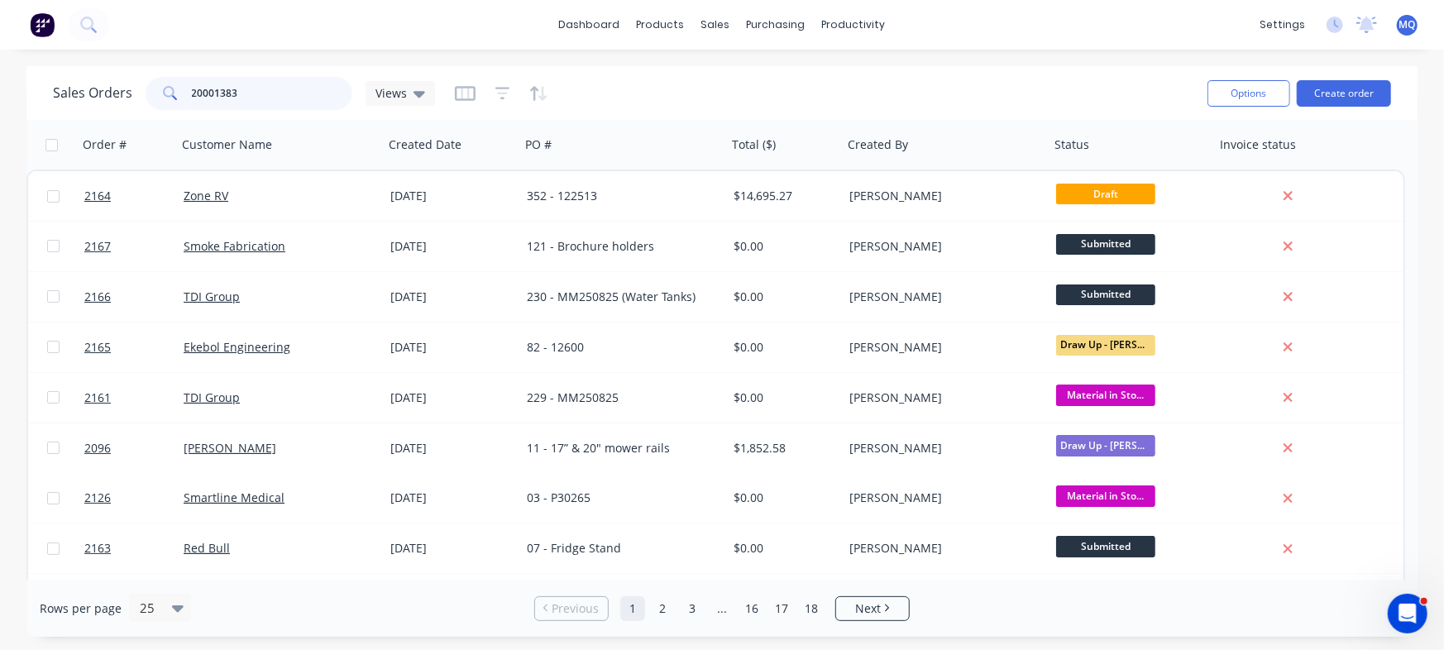
type input "20001383"
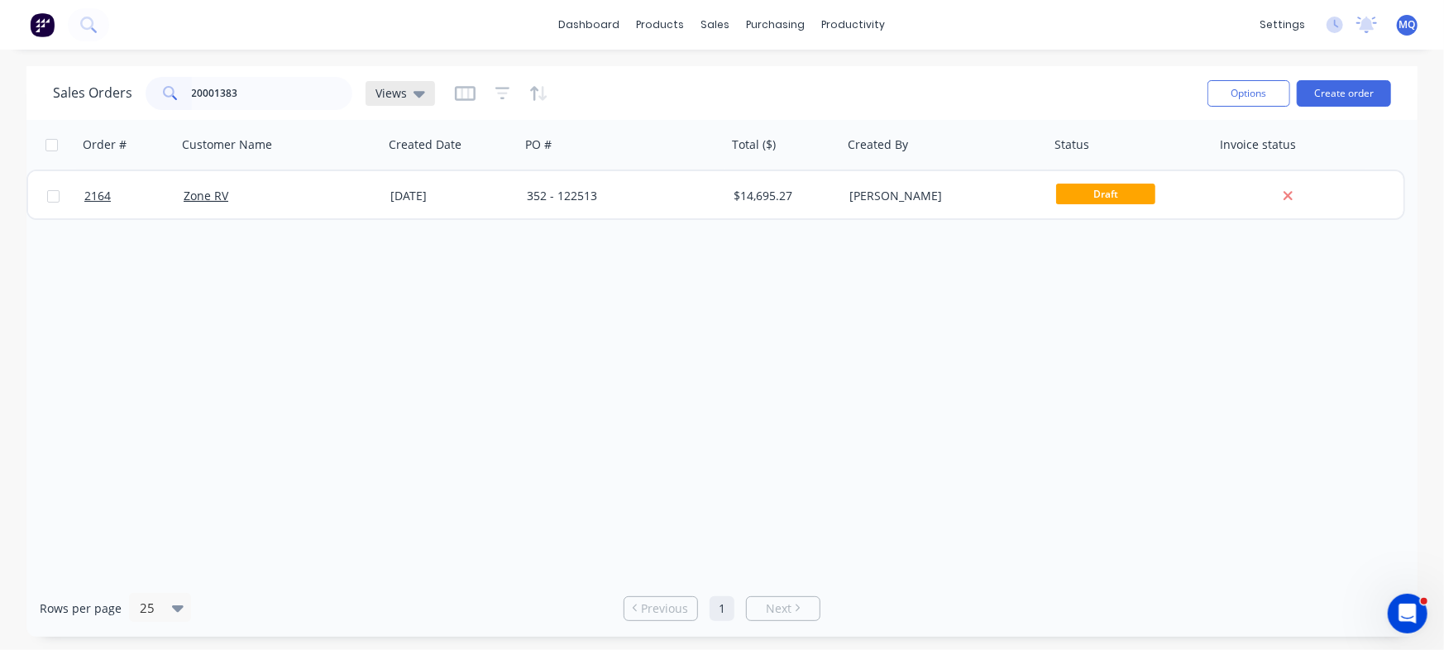
click at [385, 103] on div "Views" at bounding box center [400, 93] width 69 height 25
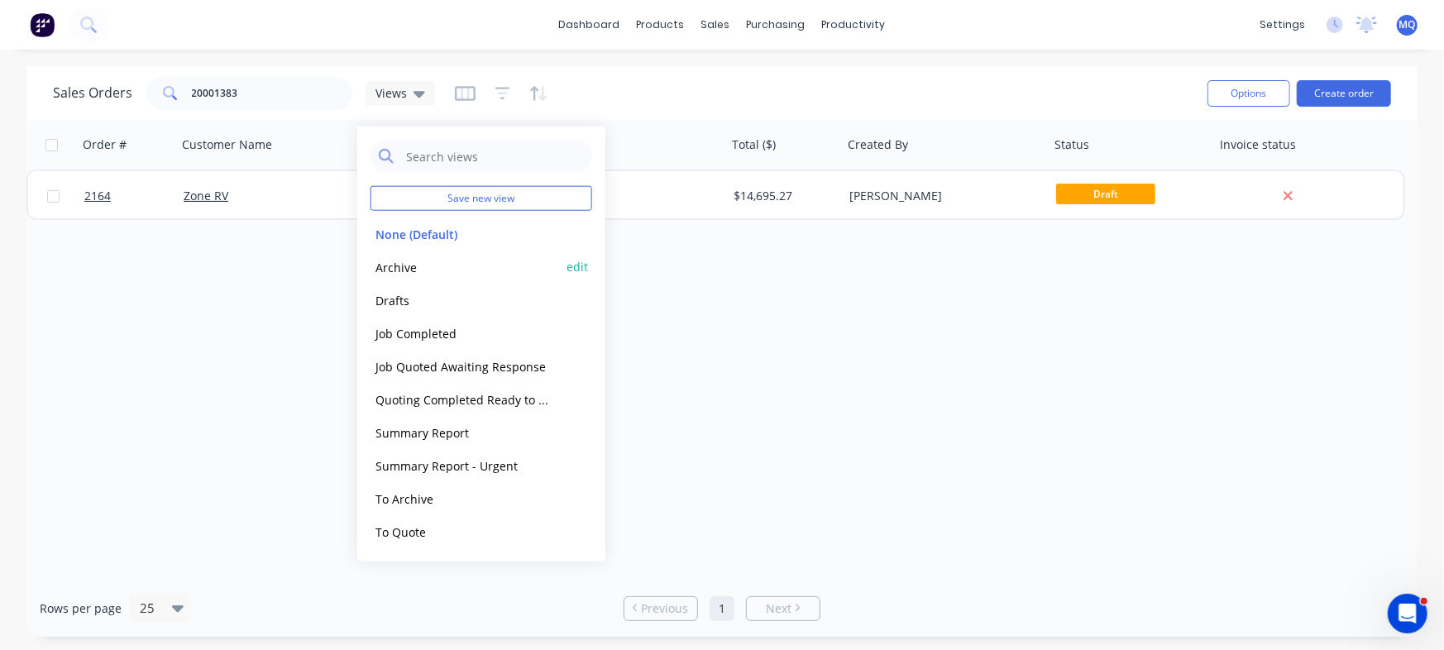
click at [401, 267] on button "Archive" at bounding box center [465, 266] width 189 height 19
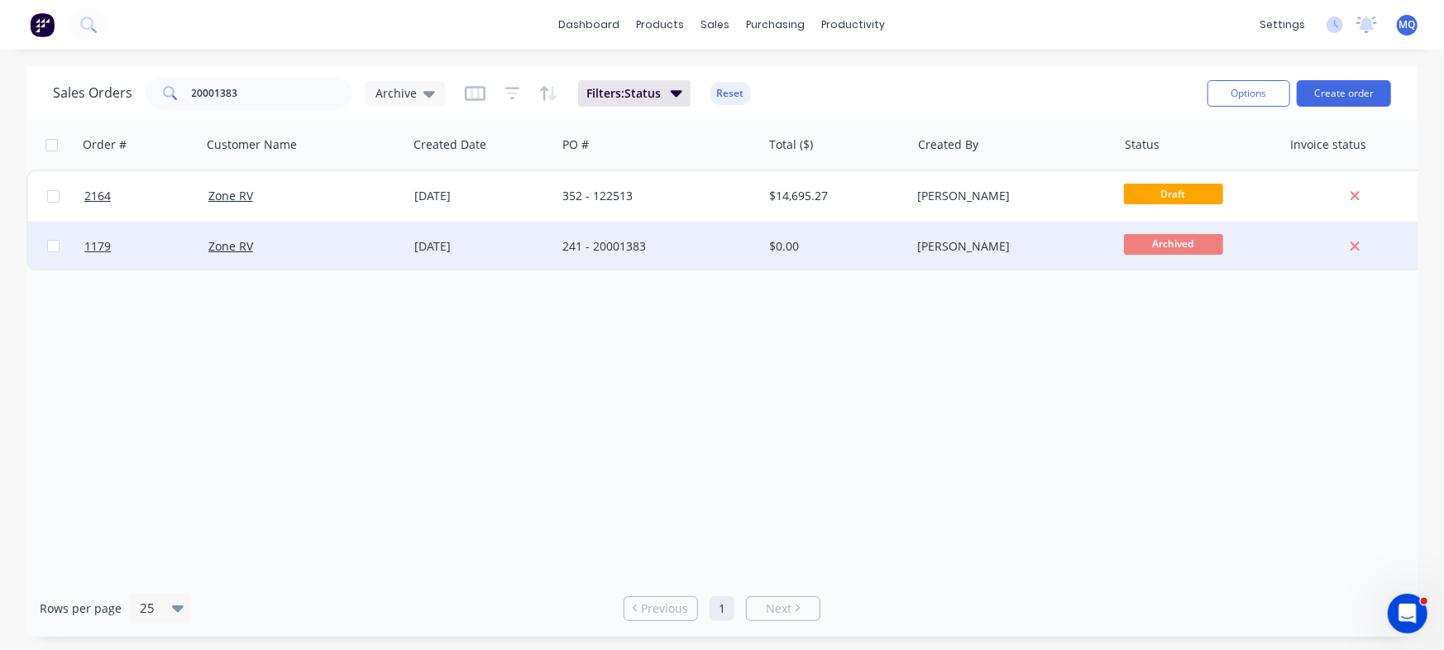
click at [431, 242] on div "23 Jan 2025" at bounding box center [482, 246] width 136 height 17
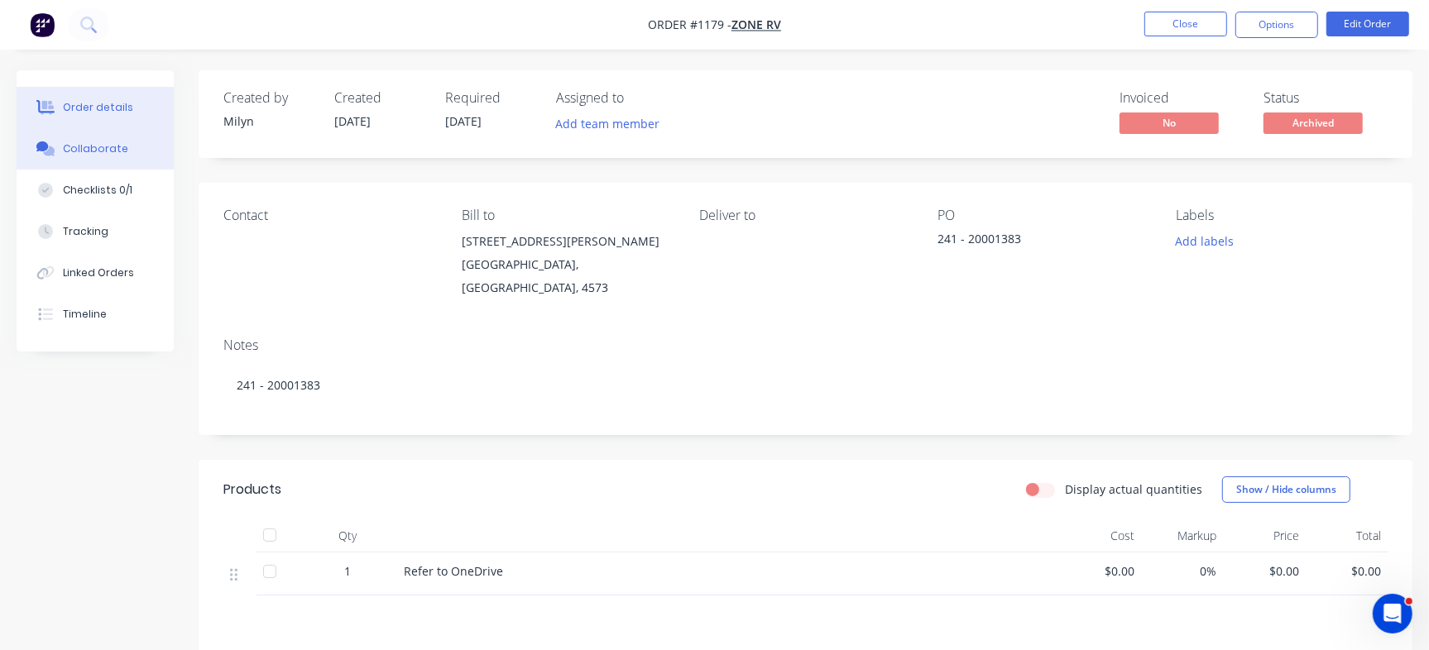
click at [45, 154] on icon at bounding box center [49, 151] width 12 height 10
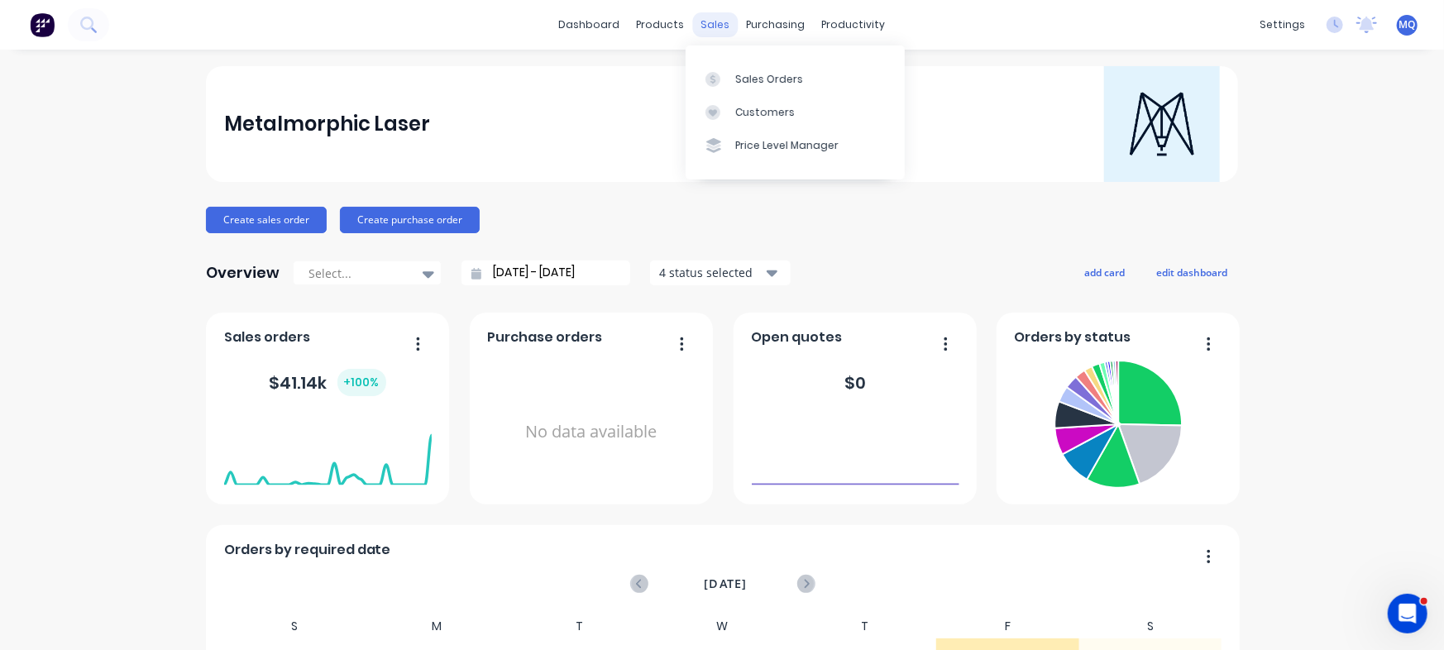
click at [702, 15] on div "sales" at bounding box center [715, 24] width 45 height 25
click at [740, 72] on div "Sales Orders" at bounding box center [769, 79] width 68 height 15
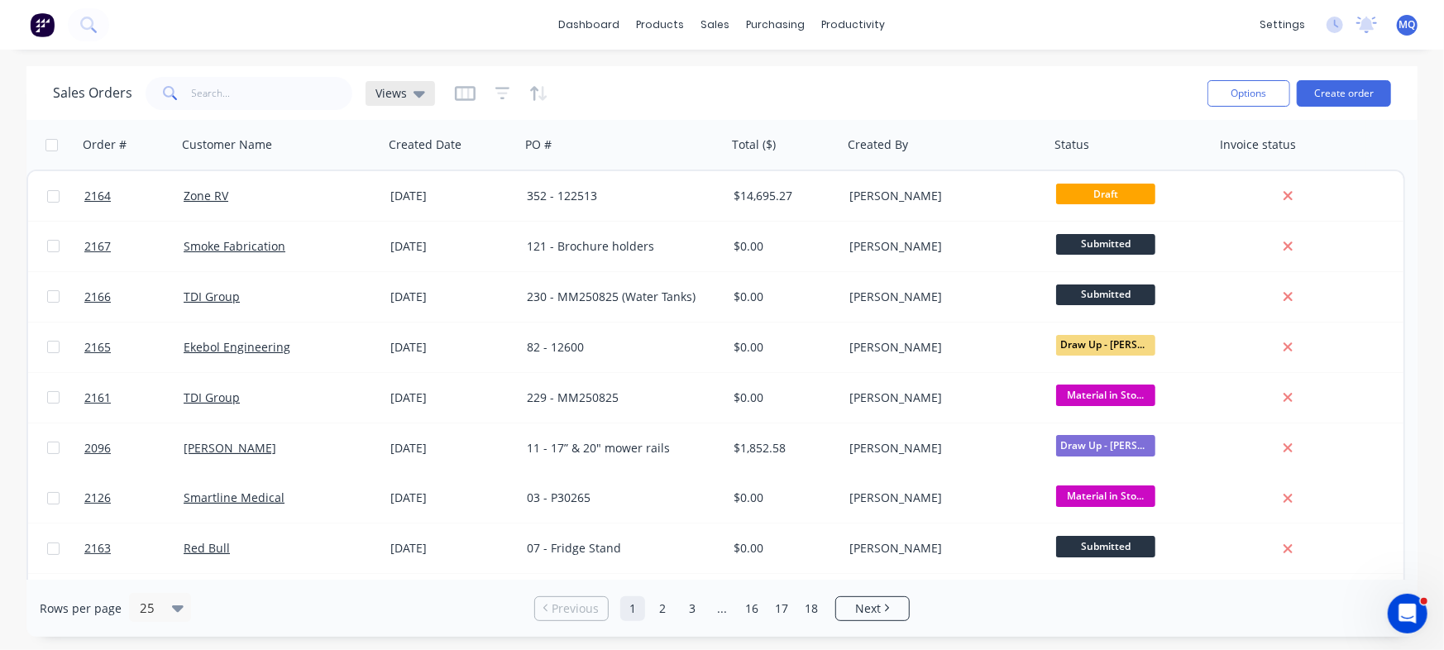
click at [398, 96] on span "Views" at bounding box center [391, 92] width 31 height 17
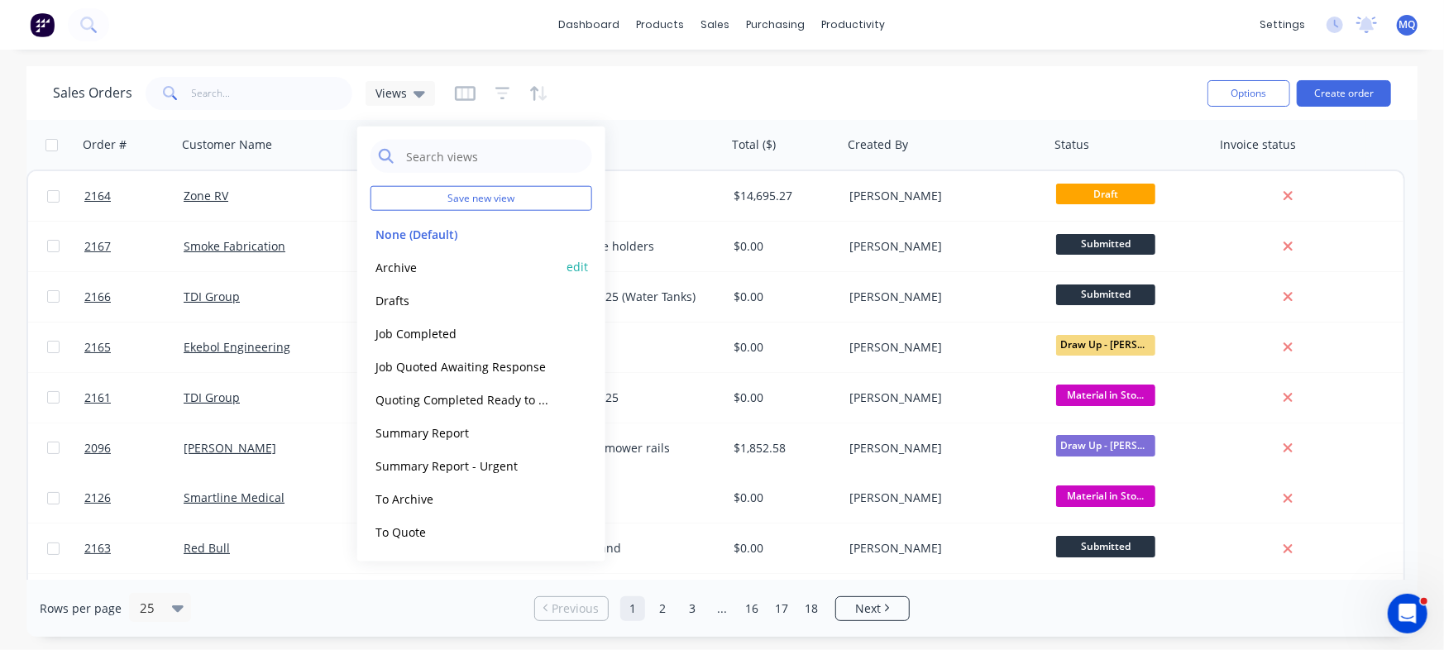
click at [396, 262] on button "Archive" at bounding box center [465, 266] width 189 height 19
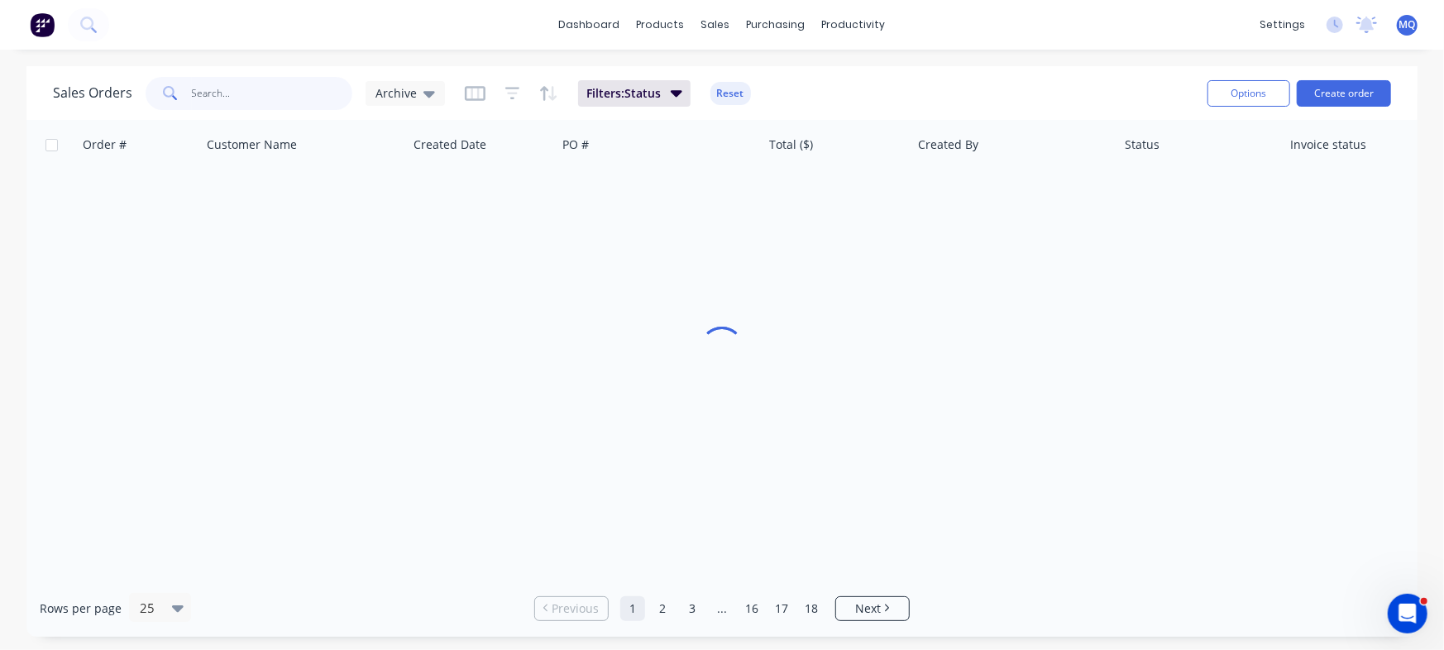
click at [265, 88] on input "text" at bounding box center [272, 93] width 161 height 33
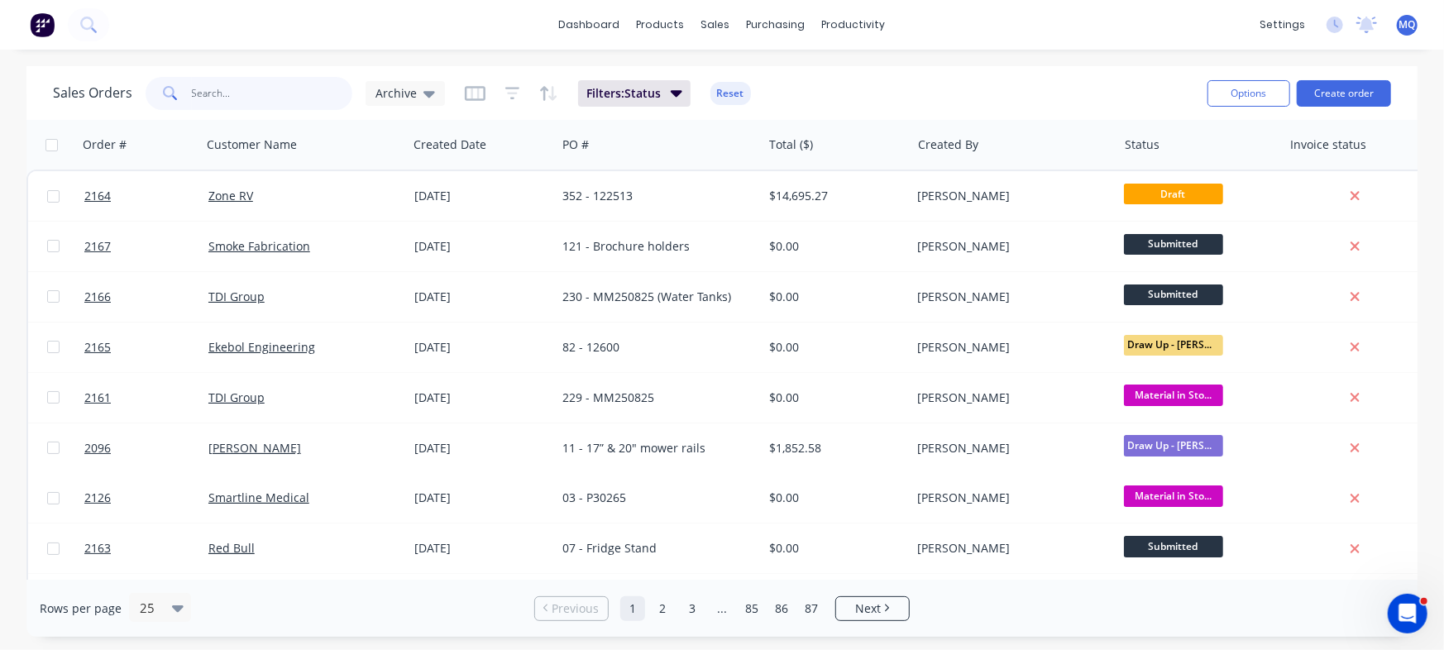
paste input "20001383"
type input "20001383"
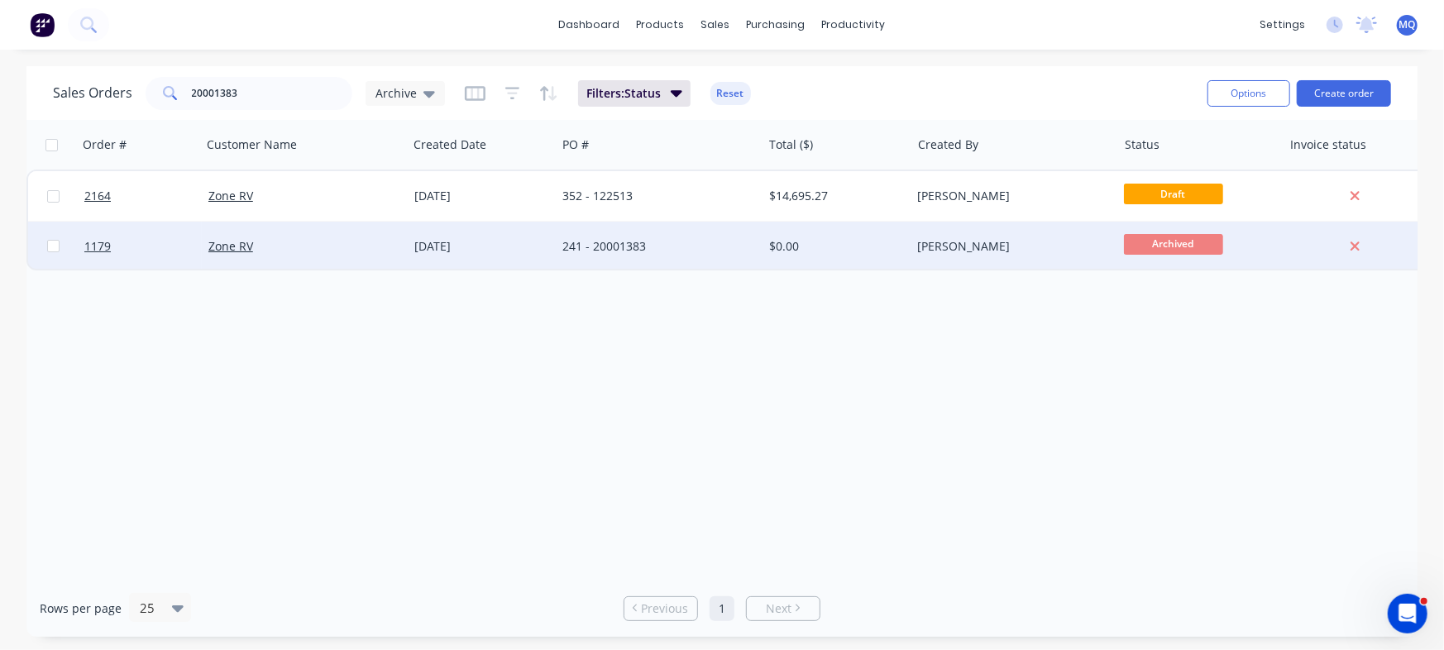
click at [687, 255] on div "241 - 20001383" at bounding box center [659, 247] width 206 height 50
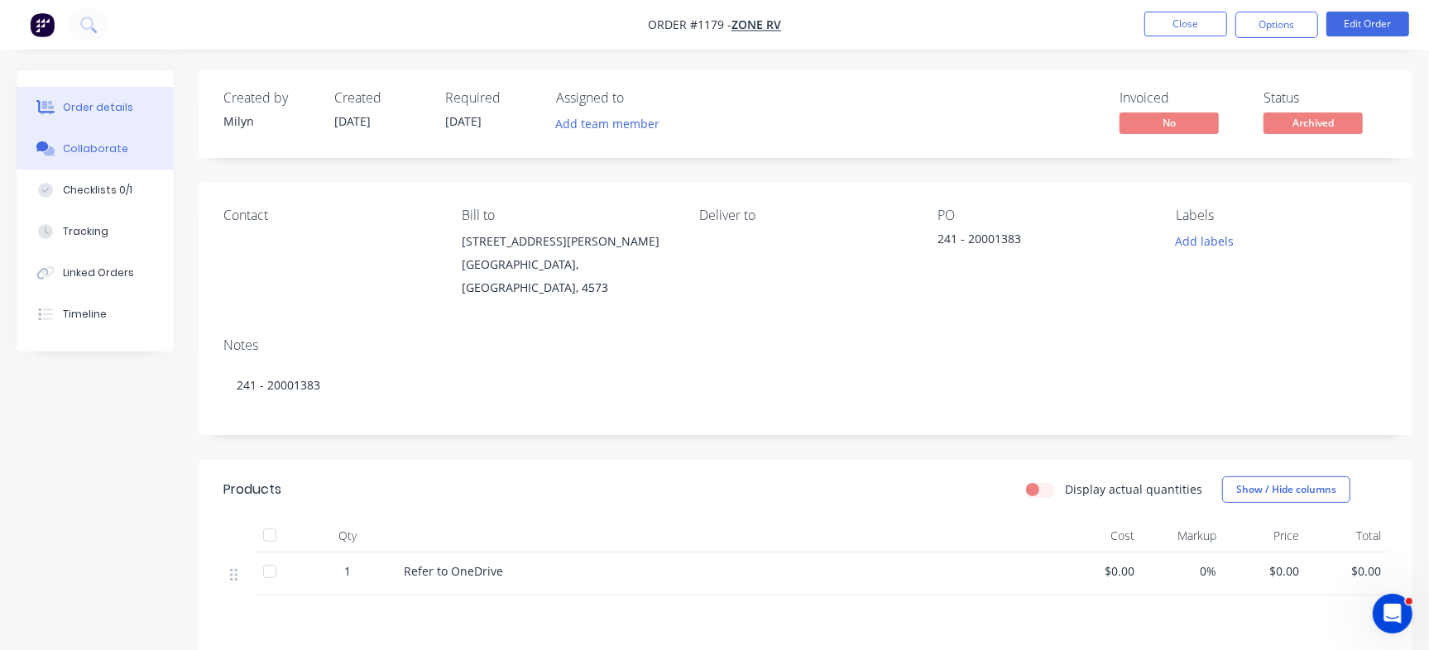
click at [114, 146] on div "Collaborate" at bounding box center [95, 148] width 65 height 15
